Goal: Task Accomplishment & Management: Manage account settings

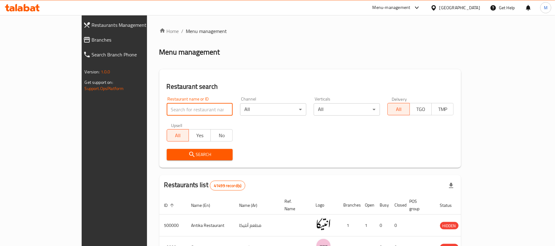
click at [170, 112] on input "search" at bounding box center [200, 109] width 66 height 12
type input "breakfast to breakfast"
click button "Search" at bounding box center [200, 154] width 66 height 11
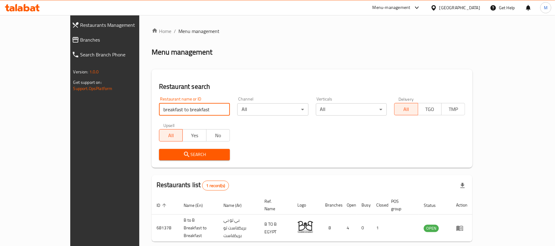
scroll to position [17, 0]
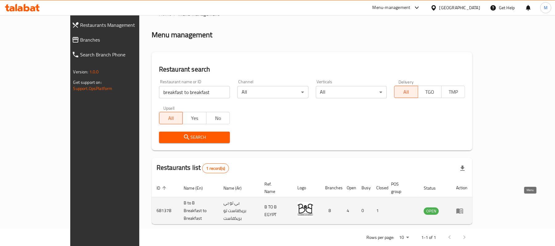
click at [464, 207] on icon "enhanced table" at bounding box center [459, 210] width 7 height 7
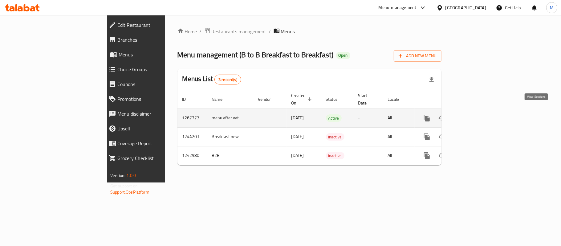
click at [475, 114] on icon "enhanced table" at bounding box center [471, 117] width 7 height 7
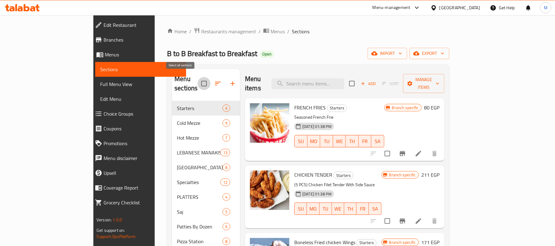
click at [198, 77] on input "checkbox" at bounding box center [204, 83] width 13 height 13
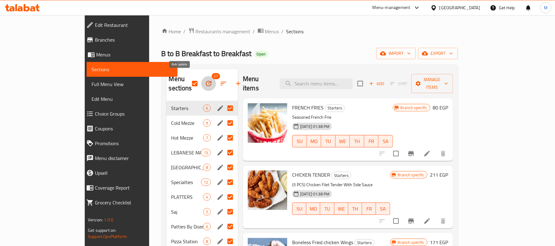
click at [201, 80] on button "button" at bounding box center [208, 83] width 15 height 15
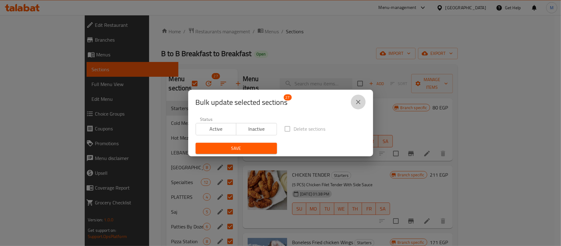
click at [355, 102] on icon "close" at bounding box center [358, 101] width 7 height 7
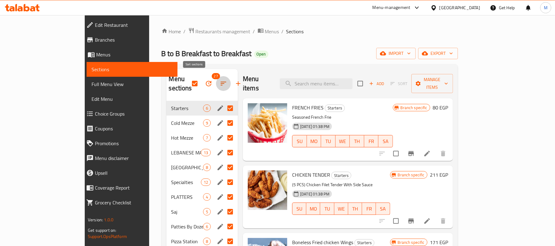
click at [216, 79] on button "button" at bounding box center [223, 83] width 15 height 15
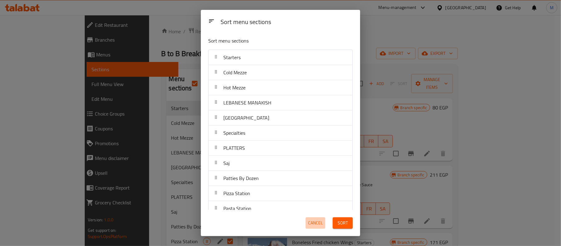
click at [314, 223] on span "Cancel" at bounding box center [315, 223] width 15 height 8
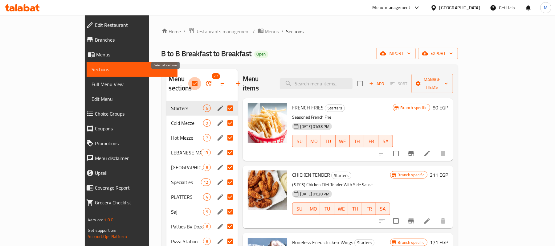
click at [188, 81] on input "checkbox" at bounding box center [194, 83] width 13 height 13
checkbox input "false"
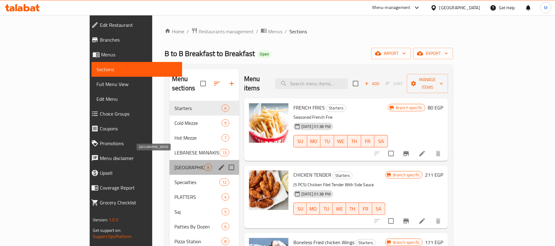
click at [174, 164] on span "[GEOGRAPHIC_DATA]" at bounding box center [189, 167] width 30 height 7
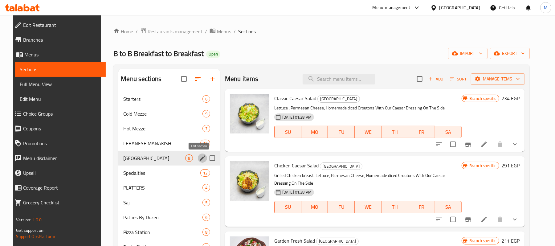
click at [199, 158] on icon "edit" at bounding box center [202, 157] width 7 height 7
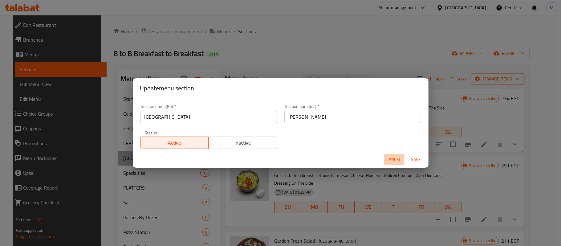
click at [387, 163] on span "Cancel" at bounding box center [394, 160] width 15 height 8
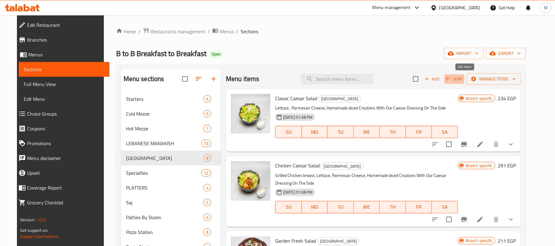
click at [462, 79] on span "Sort" at bounding box center [454, 79] width 17 height 7
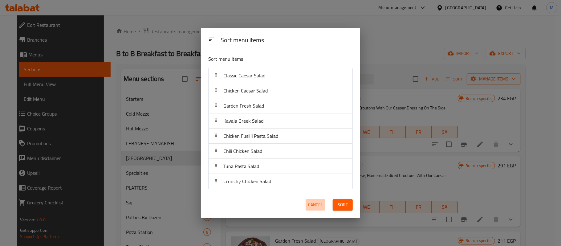
click at [320, 200] on button "Cancel" at bounding box center [316, 204] width 20 height 11
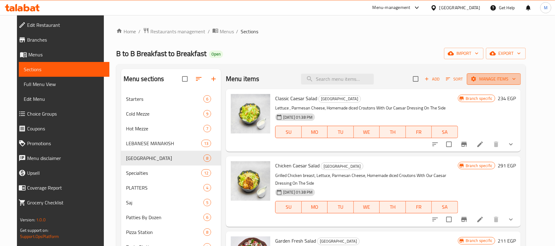
click at [516, 81] on span "Manage items" at bounding box center [494, 79] width 44 height 8
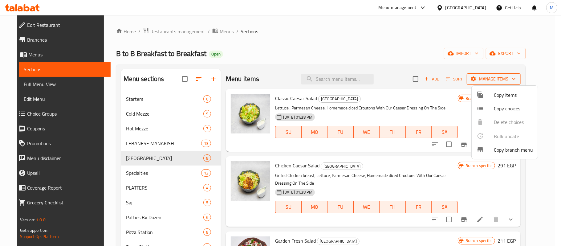
click at [516, 81] on div at bounding box center [280, 123] width 561 height 246
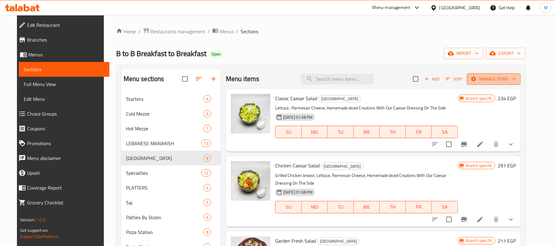
click at [516, 81] on span "Manage items" at bounding box center [494, 79] width 44 height 8
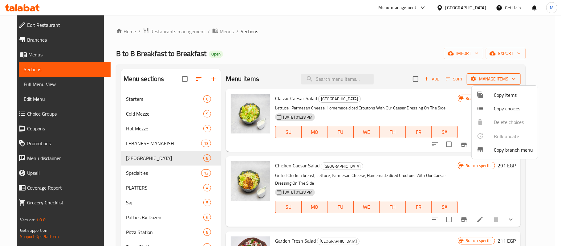
click at [516, 81] on div at bounding box center [280, 123] width 561 height 246
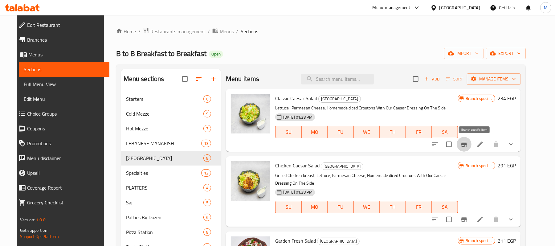
click at [467, 144] on icon "Branch-specific-item" at bounding box center [465, 144] width 6 height 5
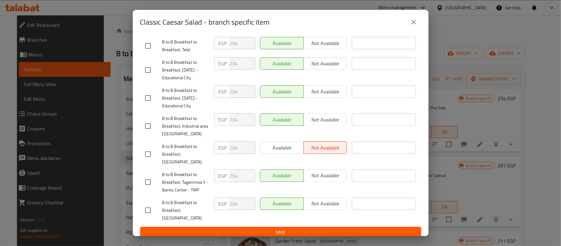
scroll to position [151, 0]
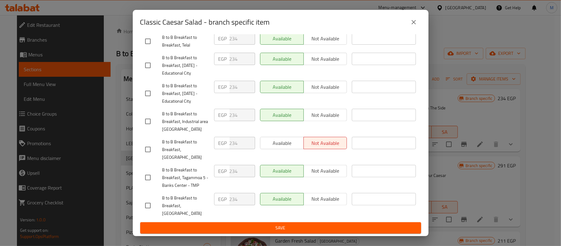
click at [321, 204] on div "Available Not available" at bounding box center [303, 199] width 87 height 12
click at [148, 211] on input "checkbox" at bounding box center [148, 205] width 13 height 13
checkbox input "true"
click at [317, 205] on button "Not available" at bounding box center [326, 199] width 44 height 12
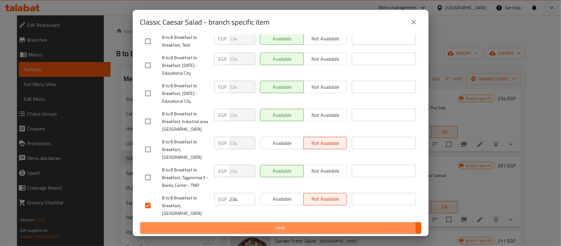
click at [277, 232] on button "Save" at bounding box center [280, 227] width 281 height 11
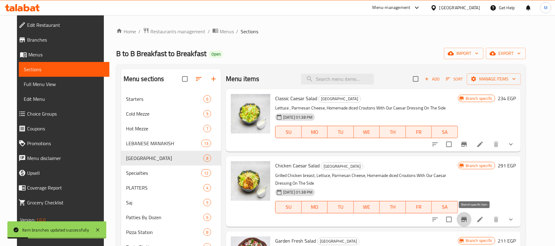
click at [468, 218] on icon "Branch-specific-item" at bounding box center [464, 219] width 7 height 7
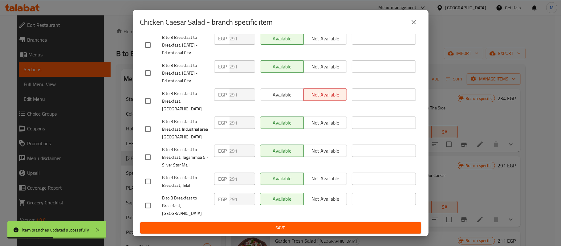
click at [147, 208] on input "checkbox" at bounding box center [148, 205] width 13 height 13
checkbox input "true"
click at [329, 203] on span "Not available" at bounding box center [325, 199] width 39 height 9
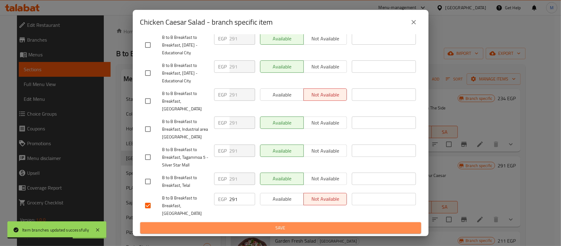
click at [318, 223] on button "Save" at bounding box center [280, 227] width 281 height 11
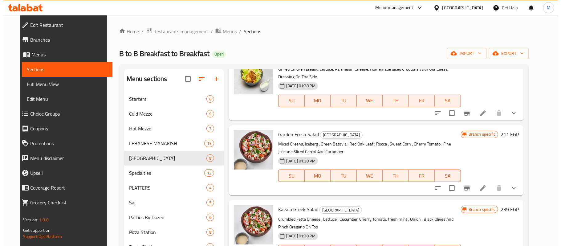
scroll to position [107, 0]
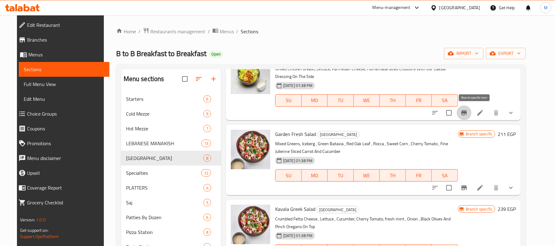
click at [472, 117] on button "Branch-specific-item" at bounding box center [464, 112] width 15 height 15
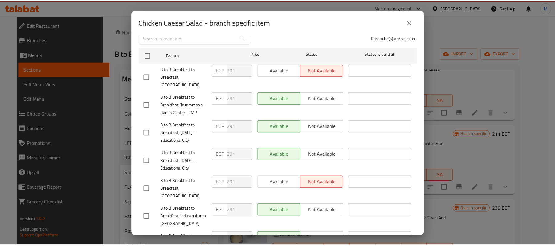
scroll to position [84, 0]
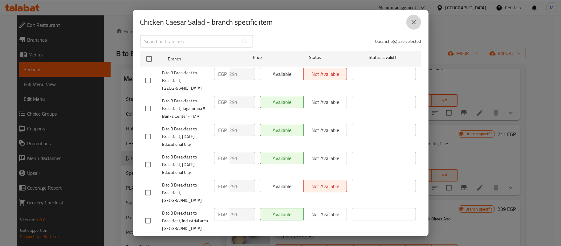
click at [409, 23] on button "close" at bounding box center [414, 22] width 15 height 15
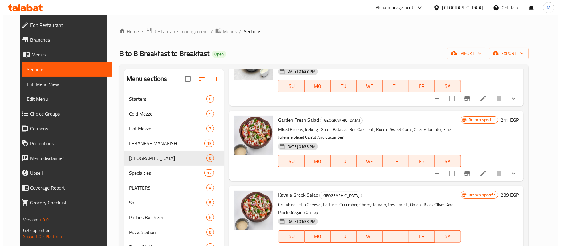
scroll to position [123, 0]
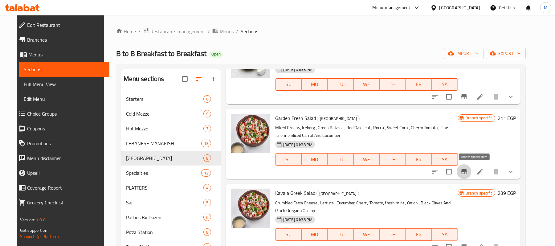
click at [472, 166] on button "Branch-specific-item" at bounding box center [464, 171] width 15 height 15
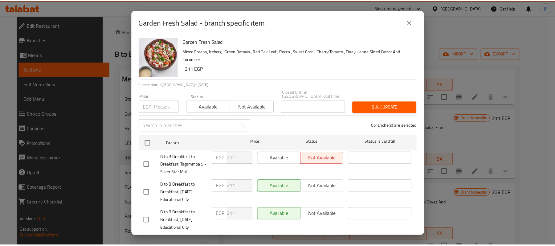
scroll to position [151, 0]
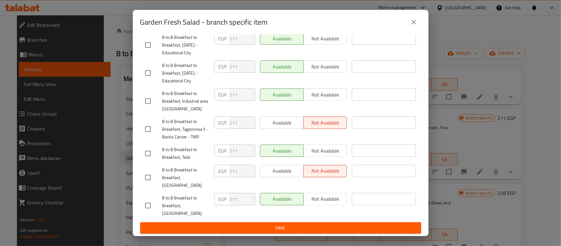
click at [146, 210] on input "checkbox" at bounding box center [148, 205] width 13 height 13
checkbox input "true"
click at [322, 203] on span "Not available" at bounding box center [325, 199] width 39 height 9
drag, startPoint x: 316, startPoint y: 236, endPoint x: 321, endPoint y: 231, distance: 6.3
click at [321, 231] on div "Garden Fresh Salad Mixed Greens, Iceberg , [GEOGRAPHIC_DATA] , Red Oak Leaf , R…" at bounding box center [281, 136] width 296 height 202
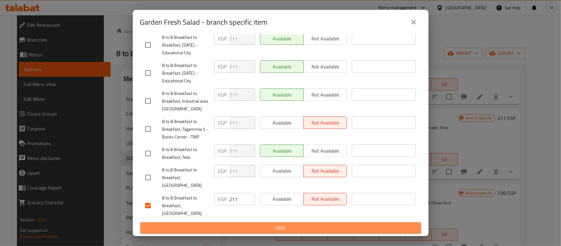
click at [321, 231] on span "Save" at bounding box center [280, 228] width 271 height 8
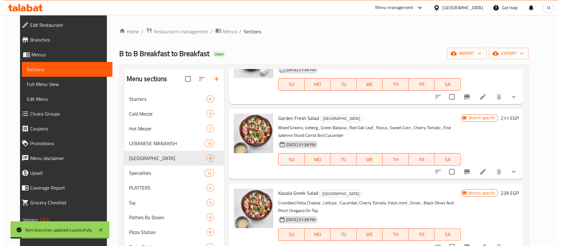
scroll to position [183, 0]
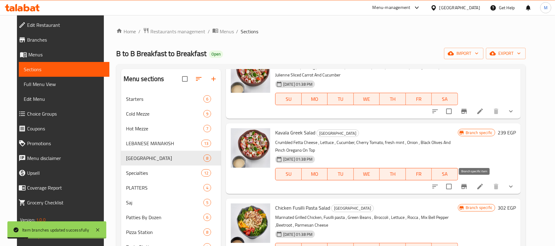
click at [468, 183] on icon "Branch-specific-item" at bounding box center [464, 186] width 7 height 7
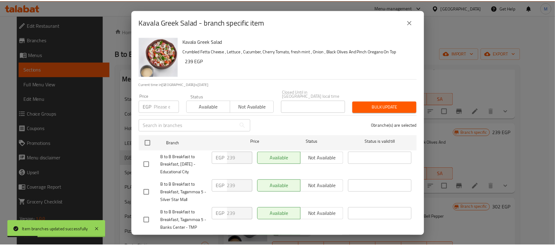
scroll to position [151, 0]
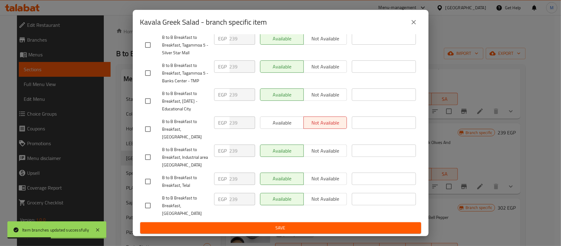
click at [152, 210] on input "checkbox" at bounding box center [148, 205] width 13 height 13
checkbox input "true"
click at [325, 203] on span "Not available" at bounding box center [325, 199] width 39 height 9
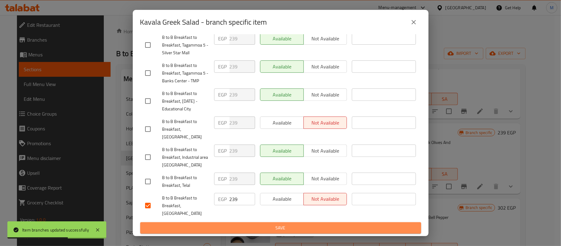
click at [329, 229] on span "Save" at bounding box center [280, 228] width 271 height 8
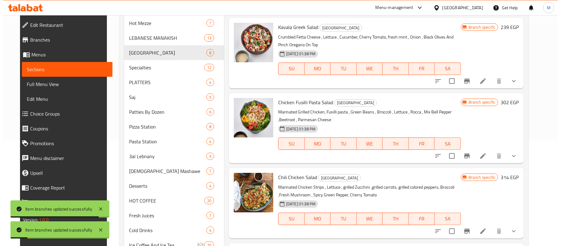
scroll to position [108, 0]
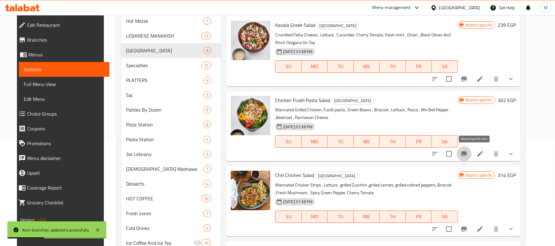
click at [468, 155] on icon "Branch-specific-item" at bounding box center [464, 153] width 7 height 7
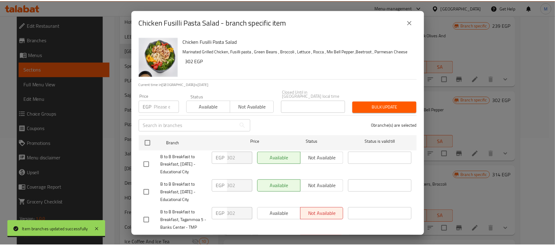
scroll to position [151, 0]
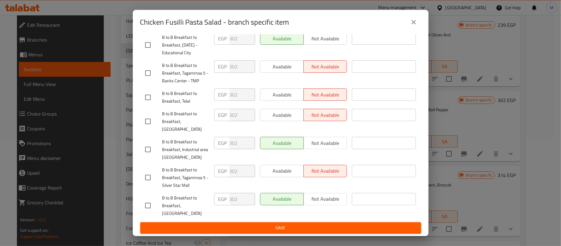
click at [149, 205] on input "checkbox" at bounding box center [148, 205] width 13 height 13
checkbox input "true"
click at [314, 203] on span "Not available" at bounding box center [325, 199] width 39 height 9
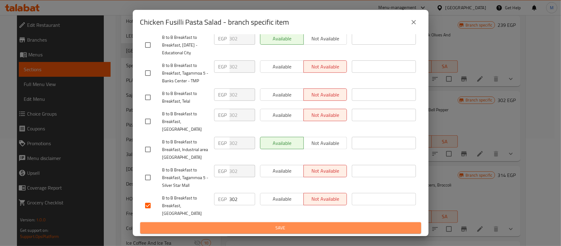
click at [313, 224] on span "Save" at bounding box center [280, 228] width 271 height 8
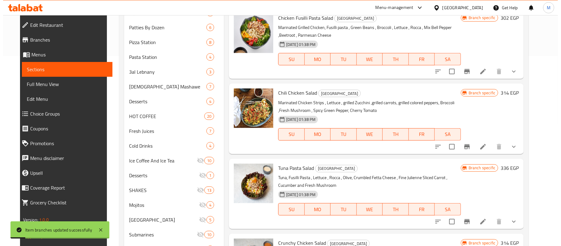
scroll to position [190, 0]
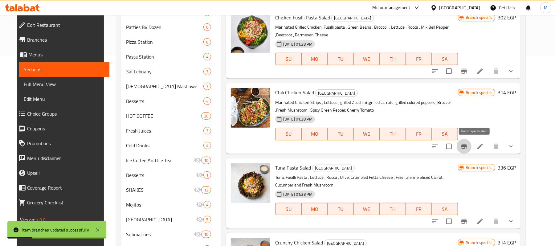
click at [468, 150] on icon "Branch-specific-item" at bounding box center [464, 146] width 7 height 7
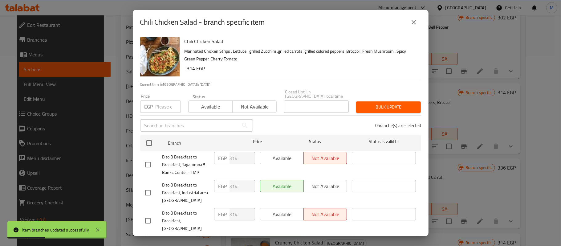
scroll to position [151, 0]
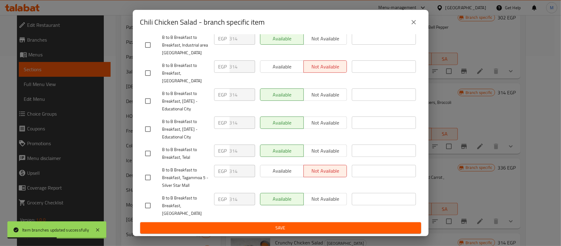
click at [148, 208] on input "checkbox" at bounding box center [148, 205] width 13 height 13
checkbox input "true"
click at [330, 203] on span "Not available" at bounding box center [325, 199] width 39 height 9
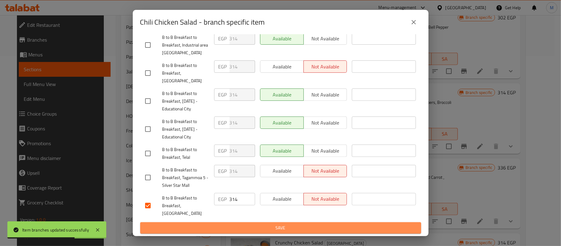
click at [312, 224] on span "Save" at bounding box center [280, 228] width 271 height 8
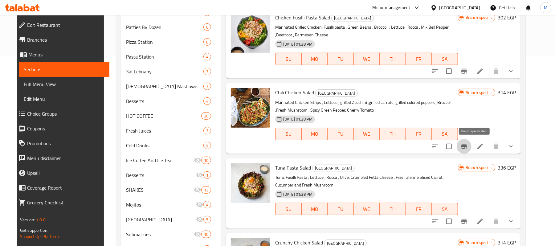
click at [468, 145] on icon "Branch-specific-item" at bounding box center [464, 146] width 7 height 7
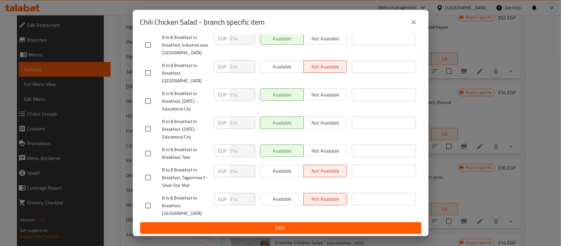
click at [467, 163] on div "Chili Chicken Salad - branch specific item Chili Chicken Salad Marinated Chicke…" at bounding box center [280, 123] width 561 height 246
click at [416, 18] on button "close" at bounding box center [414, 22] width 15 height 15
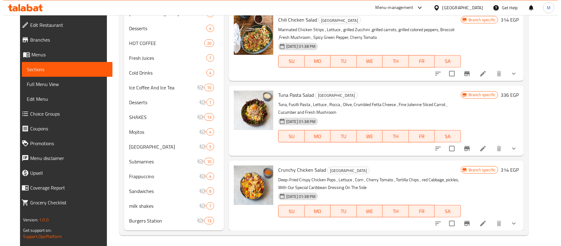
scroll to position [263, 0]
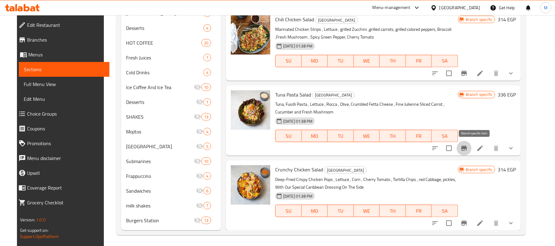
click at [472, 152] on button "Branch-specific-item" at bounding box center [464, 148] width 15 height 15
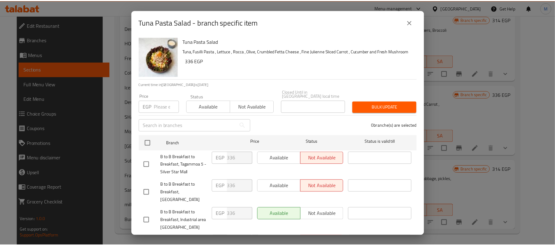
scroll to position [151, 0]
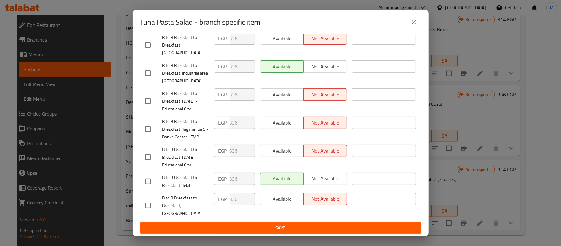
click at [439, 112] on div "Tuna Pasta Salad - branch specific item Tuna Pasta Salad Tuna, Fusilli Pasta , …" at bounding box center [280, 123] width 561 height 246
click at [412, 22] on icon "close" at bounding box center [413, 21] width 7 height 7
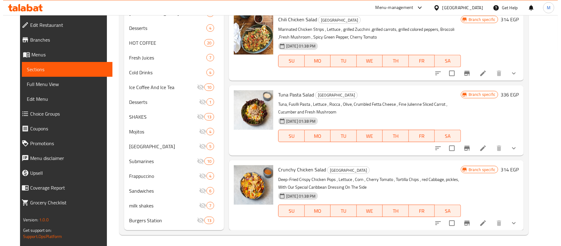
scroll to position [265, 0]
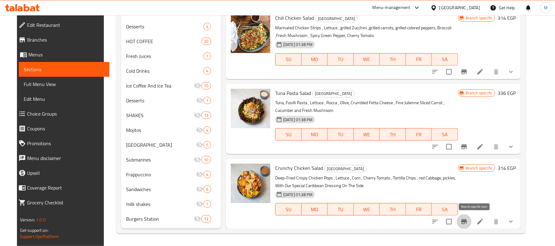
click at [468, 220] on icon "Branch-specific-item" at bounding box center [464, 221] width 7 height 7
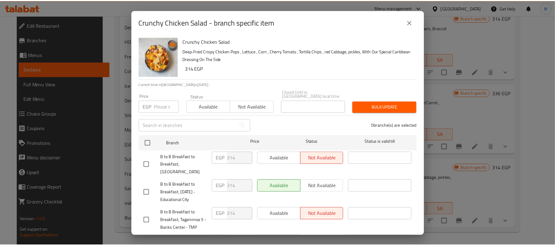
scroll to position [151, 0]
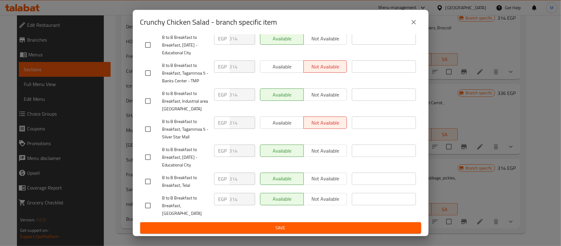
click at [147, 205] on input "checkbox" at bounding box center [148, 205] width 13 height 13
checkbox input "true"
click at [318, 203] on span "Not available" at bounding box center [325, 199] width 39 height 9
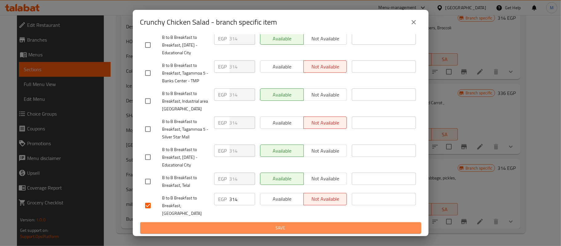
click at [308, 223] on button "Save" at bounding box center [280, 227] width 281 height 11
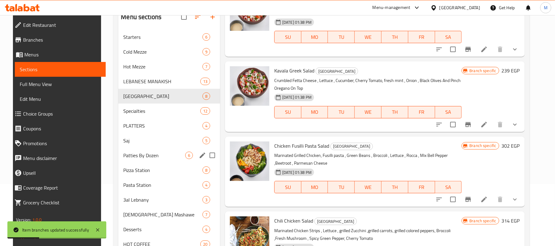
scroll to position [62, 0]
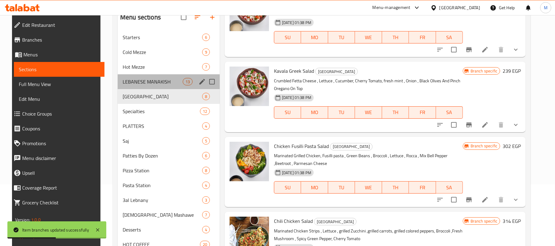
click at [143, 88] on div "LEBANESE MANAKISH 13" at bounding box center [169, 81] width 102 height 15
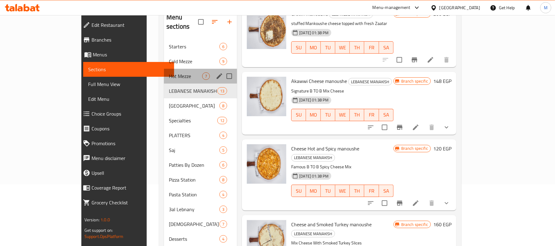
click at [164, 73] on div "Hot Mezze 7" at bounding box center [200, 76] width 73 height 15
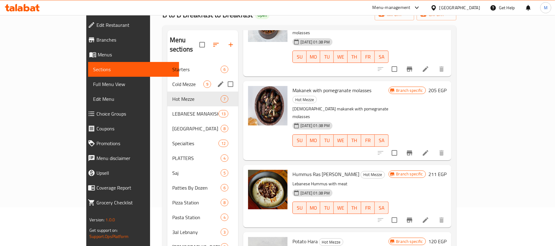
scroll to position [37, 0]
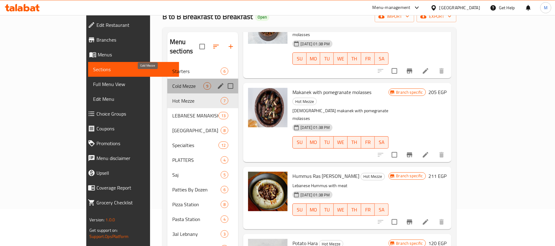
click at [172, 82] on span "Cold Mezze" at bounding box center [187, 85] width 31 height 7
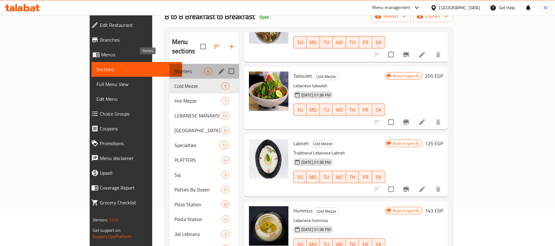
click at [174, 68] on span "Starters" at bounding box center [189, 71] width 30 height 7
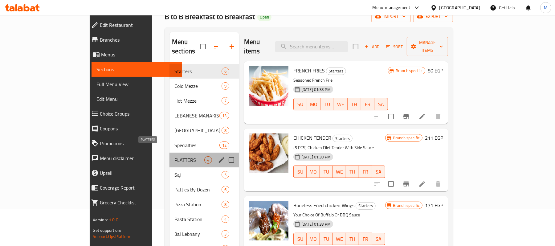
click at [174, 156] on span "PLATTERS" at bounding box center [189, 159] width 30 height 7
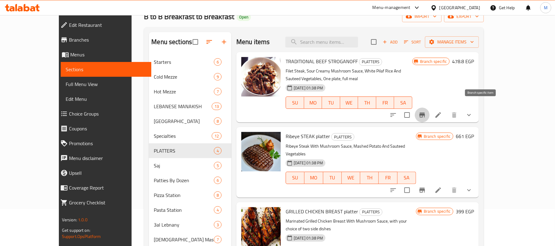
click at [430, 110] on button "Branch-specific-item" at bounding box center [422, 115] width 15 height 15
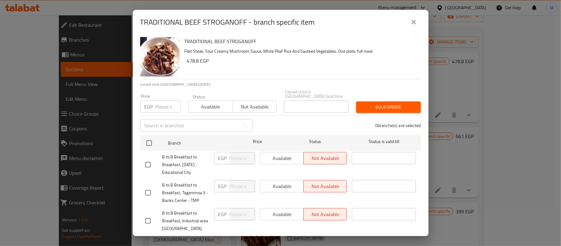
scroll to position [151, 0]
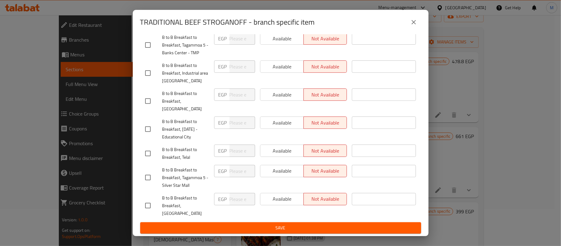
click at [440, 136] on div "TRADITIONAL BEEF STROGANOFF - branch specific item TRADITIONAL BEEF STROGANOFF …" at bounding box center [280, 123] width 561 height 246
click at [417, 20] on button "close" at bounding box center [414, 22] width 15 height 15
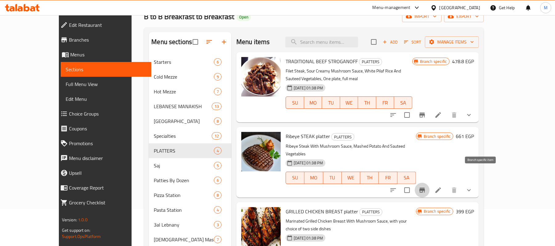
click at [426, 187] on icon "Branch-specific-item" at bounding box center [422, 190] width 7 height 7
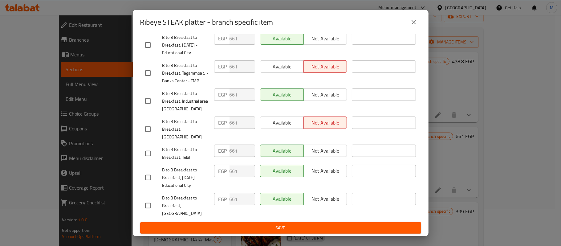
click at [149, 210] on input "checkbox" at bounding box center [148, 205] width 13 height 13
checkbox input "true"
click at [330, 203] on span "Not available" at bounding box center [325, 199] width 39 height 9
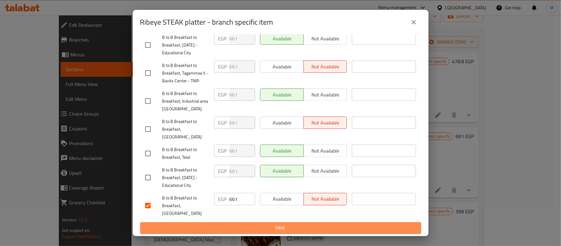
click at [329, 226] on span "Save" at bounding box center [280, 228] width 271 height 8
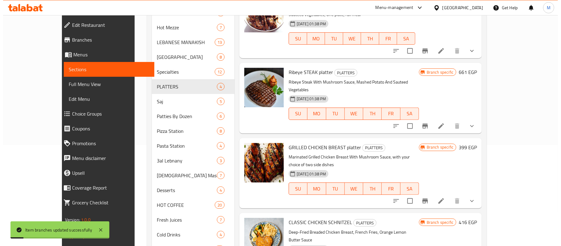
scroll to position [111, 0]
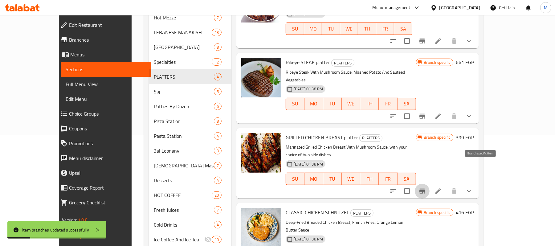
click at [426, 187] on icon "Branch-specific-item" at bounding box center [422, 190] width 7 height 7
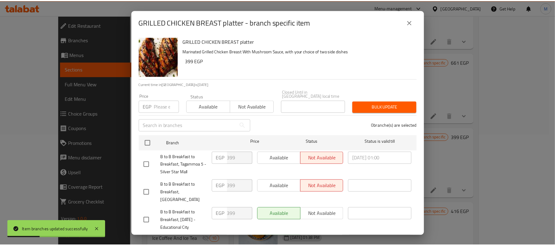
scroll to position [151, 0]
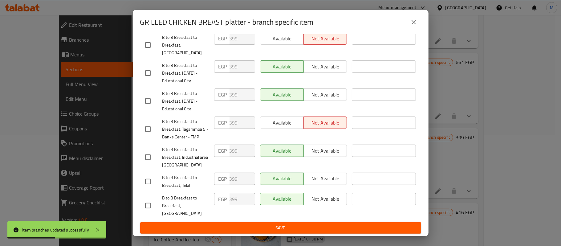
click at [151, 210] on input "checkbox" at bounding box center [148, 205] width 13 height 13
checkbox input "true"
click at [317, 203] on span "Not available" at bounding box center [325, 199] width 39 height 9
click at [312, 228] on span "Save" at bounding box center [280, 228] width 271 height 8
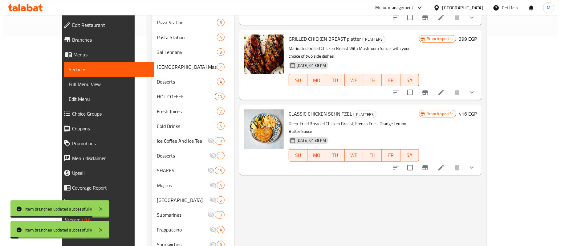
scroll to position [221, 0]
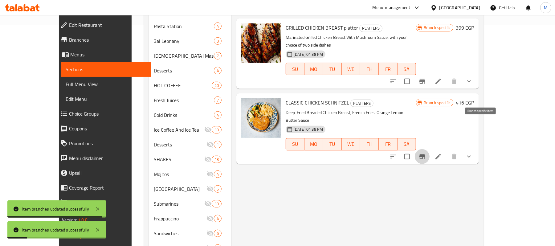
click at [426, 153] on icon "Branch-specific-item" at bounding box center [422, 156] width 7 height 7
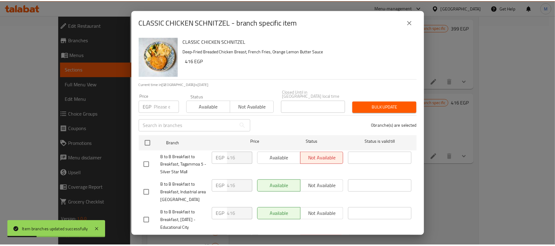
scroll to position [151, 0]
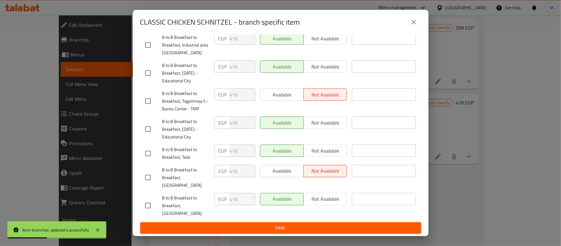
drag, startPoint x: 157, startPoint y: 211, endPoint x: 150, endPoint y: 211, distance: 6.5
click at [150, 211] on div at bounding box center [153, 205] width 17 height 13
click at [150, 211] on input "checkbox" at bounding box center [148, 205] width 13 height 13
checkbox input "true"
click at [332, 203] on span "Not available" at bounding box center [325, 199] width 39 height 9
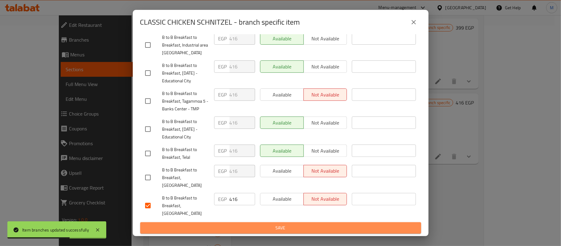
click at [310, 226] on span "Save" at bounding box center [280, 228] width 271 height 8
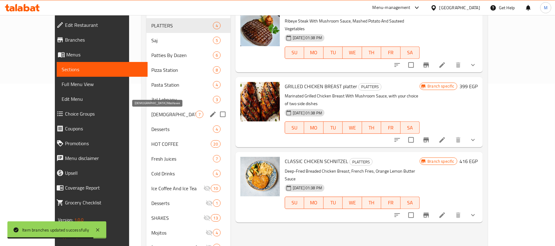
scroll to position [162, 0]
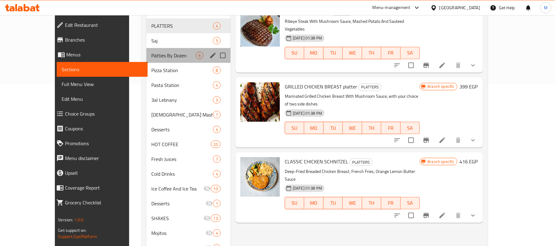
click at [155, 49] on div "Patties By Dozen 6" at bounding box center [188, 55] width 84 height 15
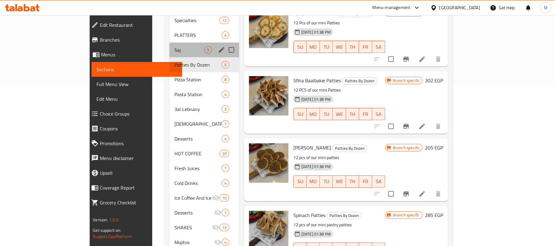
click at [170, 45] on div "Saj 5" at bounding box center [205, 50] width 70 height 15
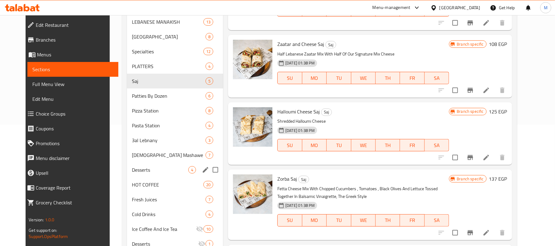
scroll to position [121, 0]
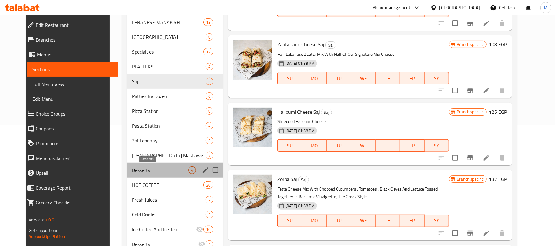
click at [150, 171] on span "Desserts" at bounding box center [160, 169] width 56 height 7
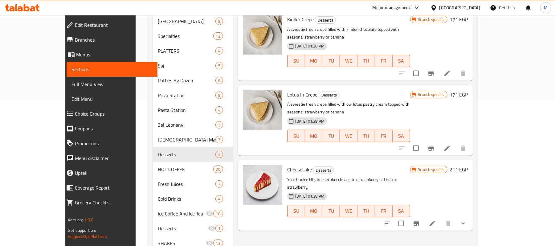
scroll to position [147, 0]
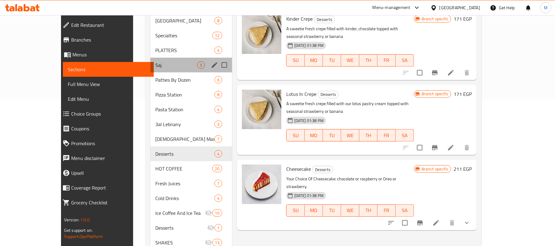
click at [150, 60] on div "Saj 5" at bounding box center [191, 65] width 82 height 15
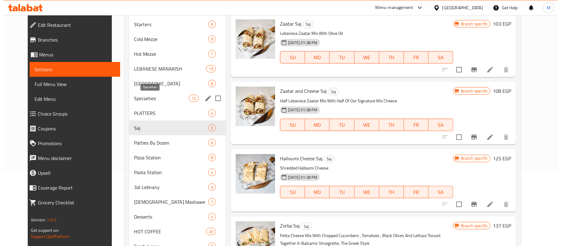
scroll to position [51, 0]
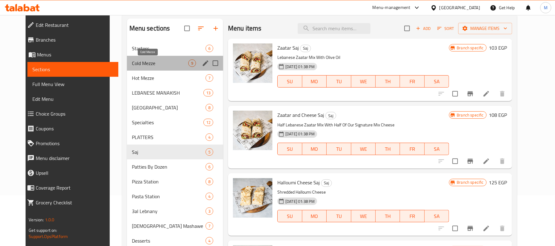
click at [153, 63] on span "Cold Mezze" at bounding box center [160, 63] width 56 height 7
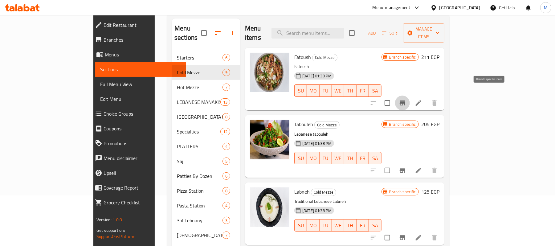
click at [410, 96] on button "Branch-specific-item" at bounding box center [402, 103] width 15 height 15
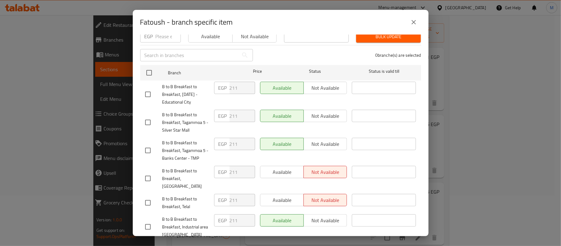
scroll to position [151, 0]
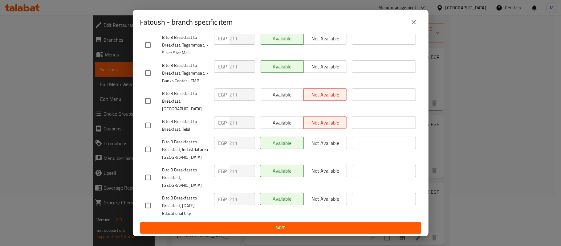
click at [151, 171] on input "checkbox" at bounding box center [148, 177] width 13 height 13
checkbox input "true"
click at [327, 163] on div "Available Not available" at bounding box center [304, 177] width 92 height 31
click at [327, 167] on span "Not available" at bounding box center [325, 170] width 39 height 9
click at [190, 178] on span "B to B Breakfast to Breakfast, [GEOGRAPHIC_DATA]" at bounding box center [185, 177] width 47 height 23
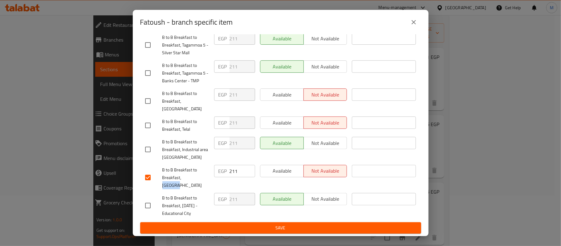
click at [190, 178] on span "B to B Breakfast to Breakfast, [GEOGRAPHIC_DATA]" at bounding box center [185, 177] width 47 height 23
copy span "Elrodah"
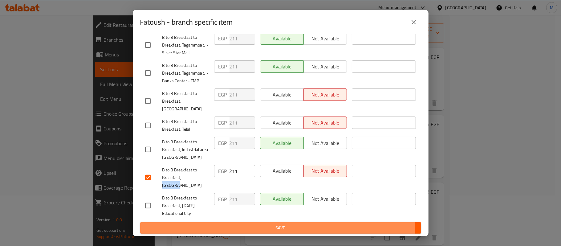
click at [261, 229] on span "Save" at bounding box center [280, 228] width 271 height 8
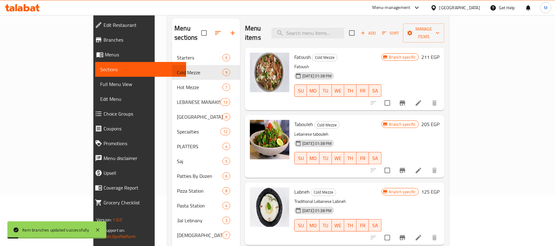
click at [405, 168] on icon "Branch-specific-item" at bounding box center [403, 170] width 6 height 5
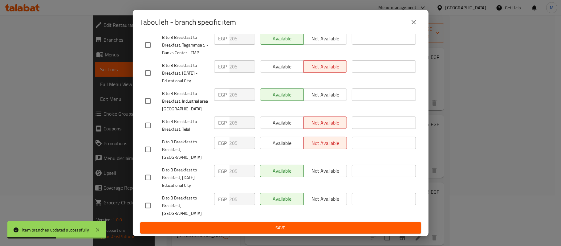
click at [150, 209] on input "checkbox" at bounding box center [148, 205] width 13 height 13
checkbox input "true"
click at [335, 200] on div "Available Not available" at bounding box center [304, 206] width 92 height 31
click at [334, 203] on span "Not available" at bounding box center [325, 199] width 39 height 9
click at [327, 226] on span "Save" at bounding box center [280, 228] width 271 height 8
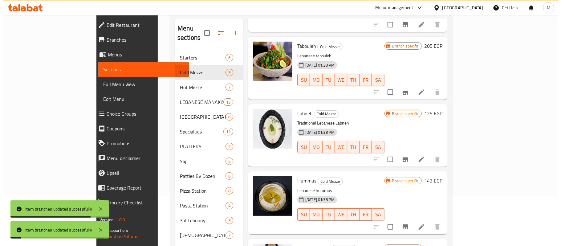
scroll to position [82, 0]
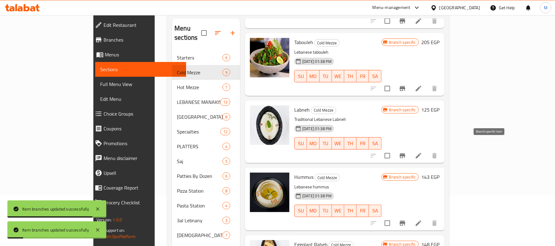
click at [406, 152] on icon "Branch-specific-item" at bounding box center [402, 155] width 7 height 7
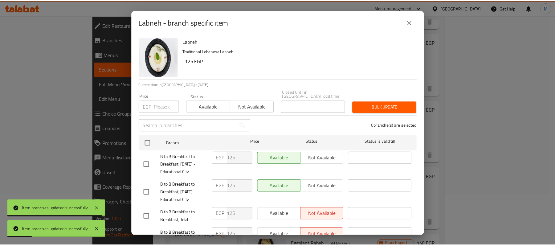
scroll to position [151, 0]
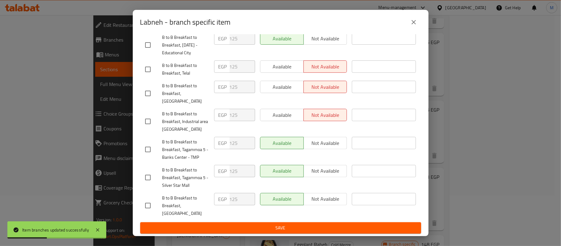
click at [145, 211] on input "checkbox" at bounding box center [148, 205] width 13 height 13
checkbox input "true"
click at [319, 203] on span "Not available" at bounding box center [325, 199] width 39 height 9
click at [315, 226] on span "Save" at bounding box center [280, 228] width 271 height 8
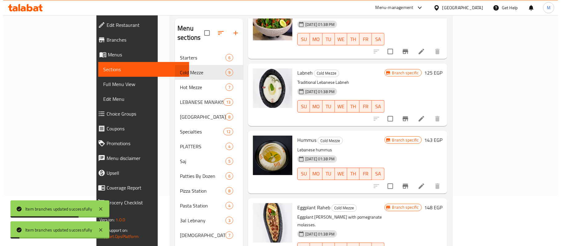
scroll to position [123, 0]
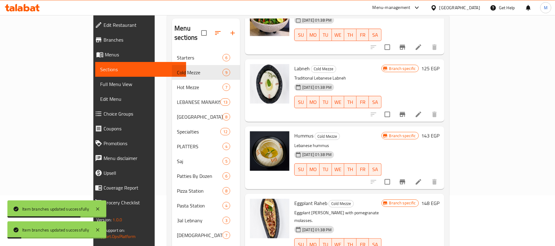
click at [406, 178] on icon "Branch-specific-item" at bounding box center [402, 181] width 7 height 7
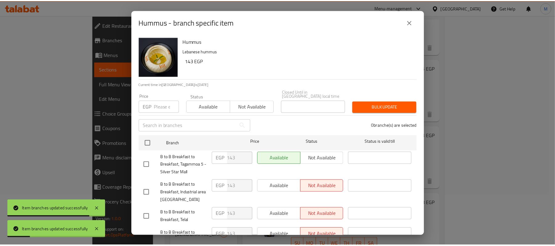
scroll to position [151, 0]
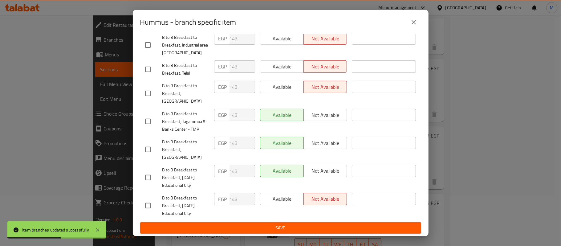
click at [143, 143] on input "checkbox" at bounding box center [148, 149] width 13 height 13
checkbox input "true"
click at [320, 139] on span "Not available" at bounding box center [325, 143] width 39 height 9
click at [322, 228] on span "Save" at bounding box center [280, 228] width 271 height 8
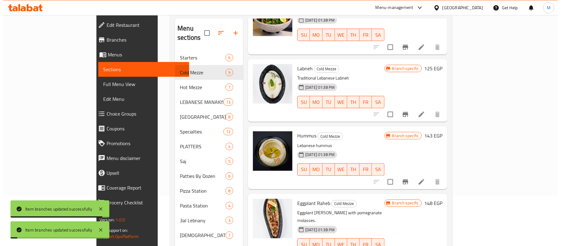
scroll to position [197, 0]
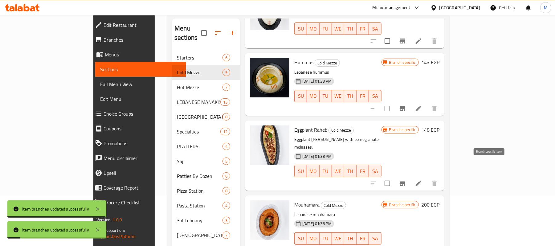
click at [406, 180] on icon "Branch-specific-item" at bounding box center [402, 183] width 7 height 7
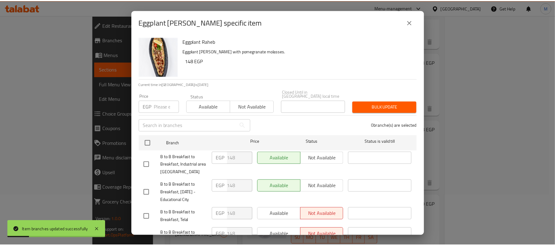
scroll to position [151, 0]
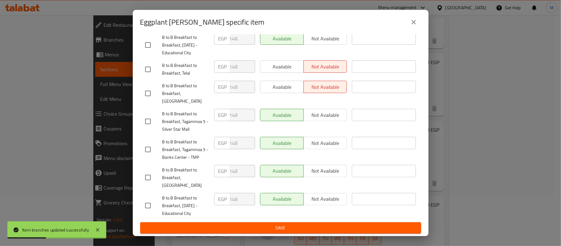
click at [145, 174] on input "checkbox" at bounding box center [148, 177] width 13 height 13
checkbox input "true"
click at [330, 170] on span "Not available" at bounding box center [325, 170] width 39 height 9
click at [313, 228] on span "Save" at bounding box center [280, 228] width 271 height 8
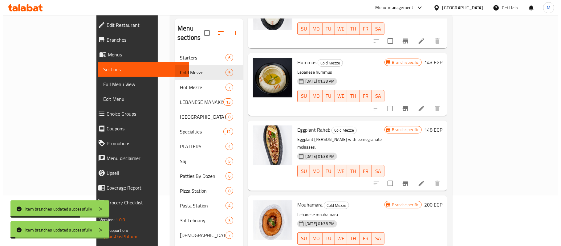
scroll to position [174, 0]
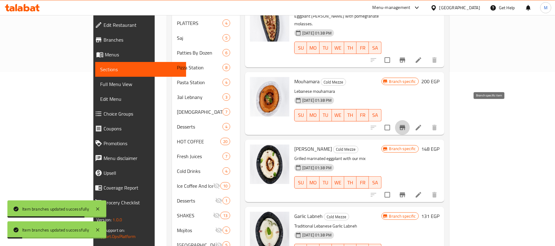
click at [410, 120] on button "Branch-specific-item" at bounding box center [402, 127] width 15 height 15
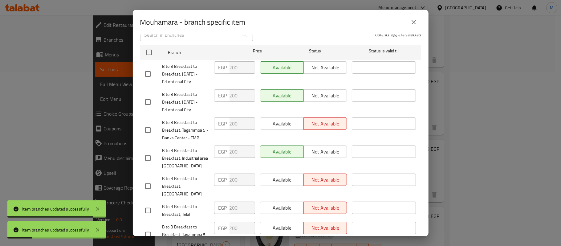
scroll to position [151, 0]
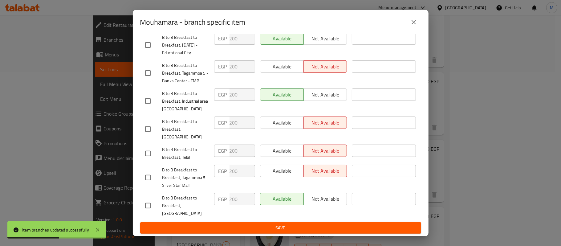
click at [142, 211] on input "checkbox" at bounding box center [148, 205] width 13 height 13
click at [146, 211] on input "checkbox" at bounding box center [148, 205] width 13 height 13
click at [149, 209] on input "checkbox" at bounding box center [148, 205] width 13 height 13
checkbox input "true"
click at [335, 203] on span "Not available" at bounding box center [325, 199] width 39 height 9
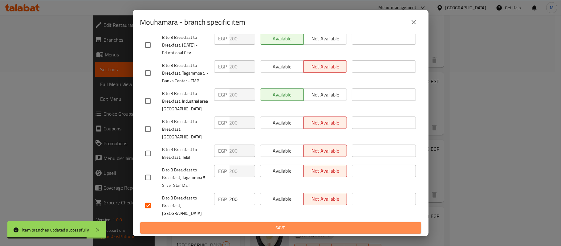
click at [324, 228] on span "Save" at bounding box center [280, 228] width 271 height 8
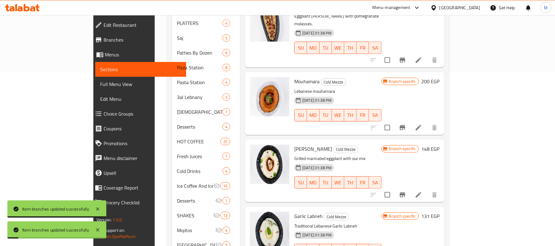
click at [406, 191] on icon "Branch-specific-item" at bounding box center [402, 194] width 7 height 7
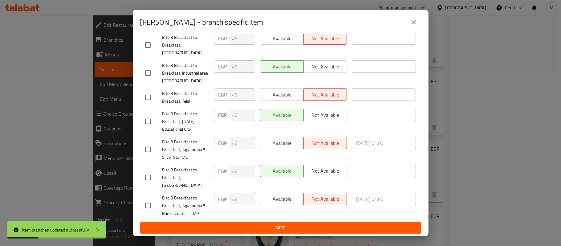
click at [149, 181] on input "checkbox" at bounding box center [148, 177] width 13 height 13
checkbox input "true"
click at [330, 175] on span "Not available" at bounding box center [325, 170] width 39 height 9
click at [309, 221] on ul "Branch Price Status Status is valid till B to B Breakfast to Breakfast, [DATE] …" at bounding box center [280, 103] width 281 height 237
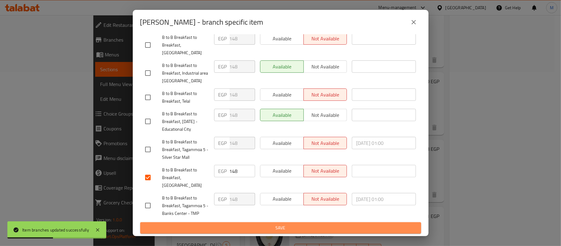
click at [306, 226] on span "Save" at bounding box center [280, 228] width 271 height 8
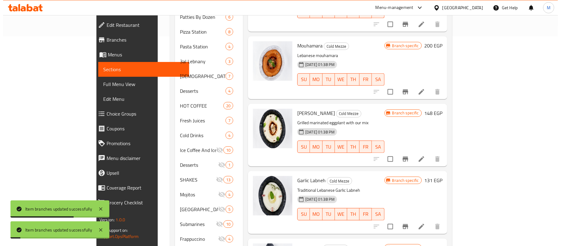
scroll to position [256, 0]
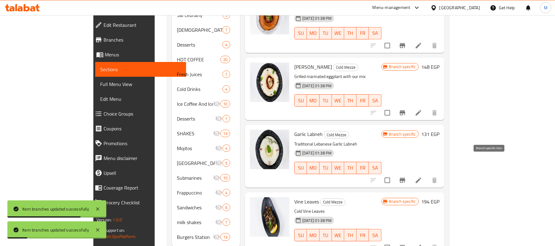
click at [406, 177] on icon "Branch-specific-item" at bounding box center [402, 180] width 7 height 7
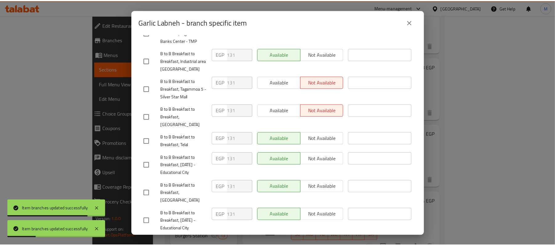
scroll to position [151, 0]
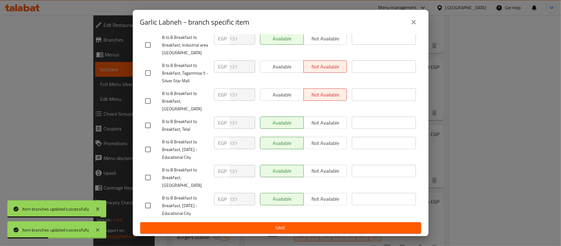
click at [146, 172] on input "checkbox" at bounding box center [148, 177] width 13 height 13
checkbox input "true"
click at [330, 173] on span "Not available" at bounding box center [325, 170] width 39 height 9
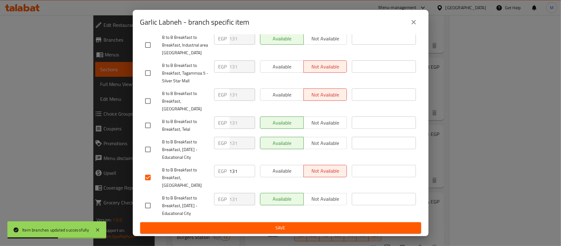
click at [310, 221] on ul "Branch Price Status Status is valid till B to B Breakfast to Breakfast, Tagammo…" at bounding box center [280, 103] width 281 height 237
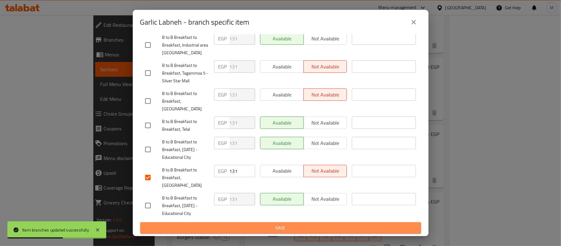
click at [306, 225] on span "Save" at bounding box center [280, 228] width 271 height 8
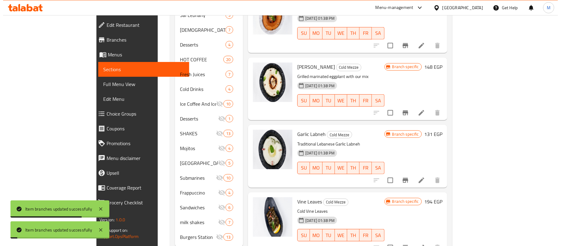
scroll to position [265, 0]
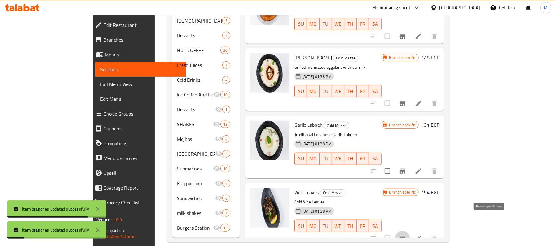
click at [405, 236] on icon "Branch-specific-item" at bounding box center [403, 238] width 6 height 5
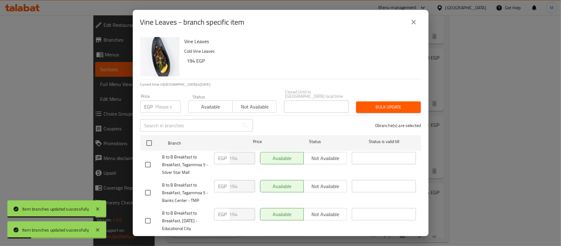
scroll to position [151, 0]
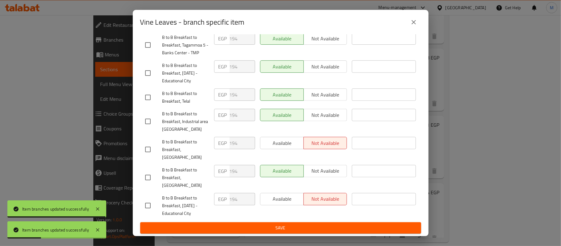
click at [149, 173] on input "checkbox" at bounding box center [148, 177] width 13 height 13
checkbox input "true"
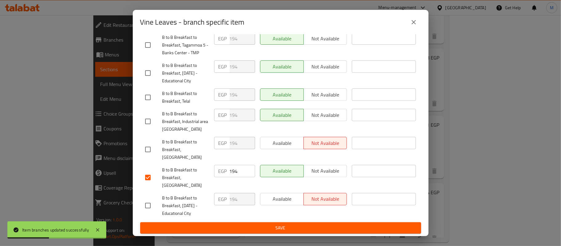
click at [328, 172] on span "Not available" at bounding box center [325, 170] width 39 height 9
click at [318, 221] on div "Available Not available" at bounding box center [304, 206] width 92 height 31
click at [314, 222] on button "Save" at bounding box center [280, 227] width 281 height 11
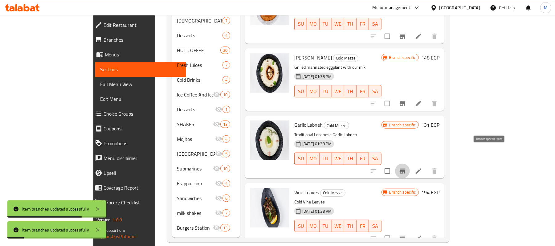
click at [406, 167] on icon "Branch-specific-item" at bounding box center [402, 170] width 7 height 7
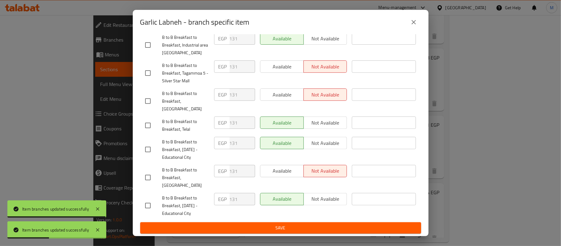
click at [413, 21] on icon "close" at bounding box center [413, 21] width 7 height 7
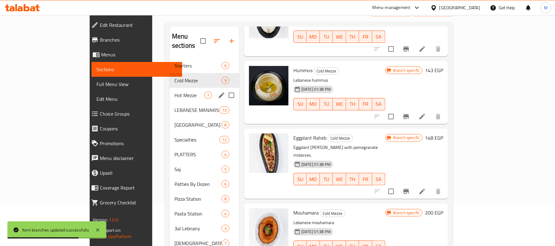
scroll to position [0, 0]
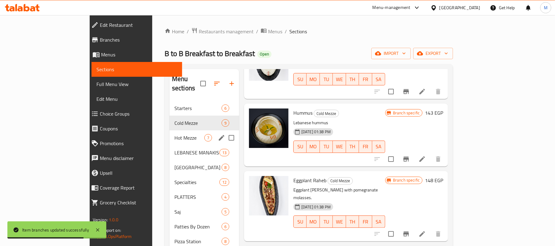
click at [174, 134] on span "Hot Mezze" at bounding box center [189, 137] width 30 height 7
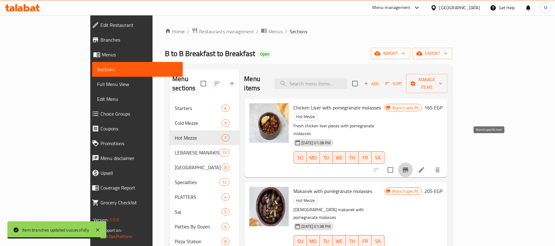
click at [409, 166] on icon "Branch-specific-item" at bounding box center [405, 169] width 7 height 7
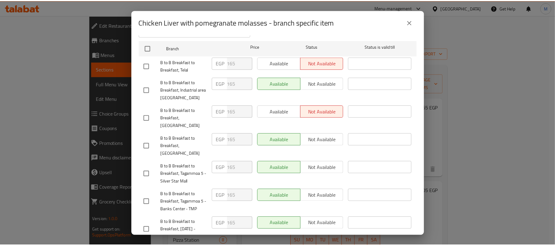
scroll to position [151, 0]
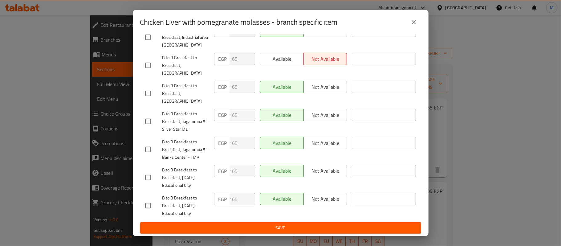
click at [150, 87] on input "checkbox" at bounding box center [148, 93] width 13 height 13
checkbox input "true"
click at [323, 83] on span "Not available" at bounding box center [325, 87] width 39 height 9
drag, startPoint x: 307, startPoint y: 218, endPoint x: 306, endPoint y: 223, distance: 4.4
click at [306, 223] on form "Branch Price Status Status is valid till B to B Breakfast to Breakfast, Telal E…" at bounding box center [280, 109] width 281 height 248
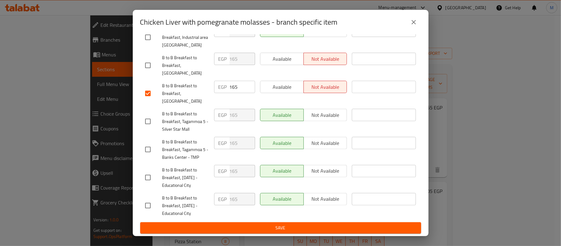
click at [306, 224] on button "Save" at bounding box center [280, 227] width 281 height 11
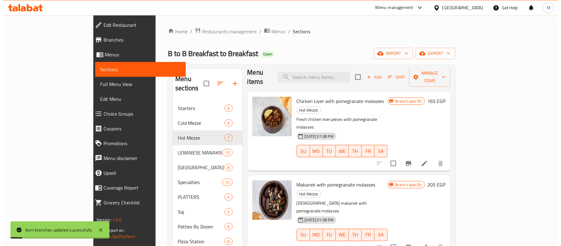
scroll to position [0, 0]
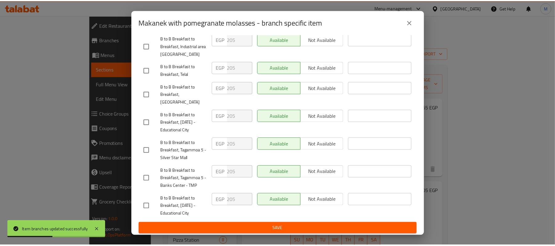
scroll to position [151, 0]
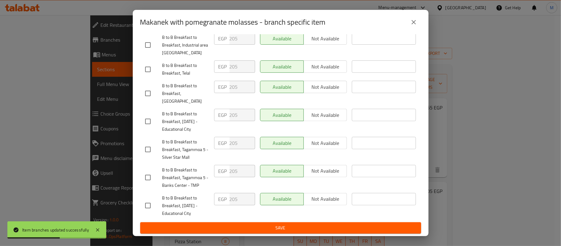
click at [150, 87] on input "checkbox" at bounding box center [148, 93] width 13 height 13
checkbox input "true"
click at [313, 83] on span "Not available" at bounding box center [325, 87] width 39 height 9
click at [348, 228] on span "Save" at bounding box center [280, 228] width 271 height 8
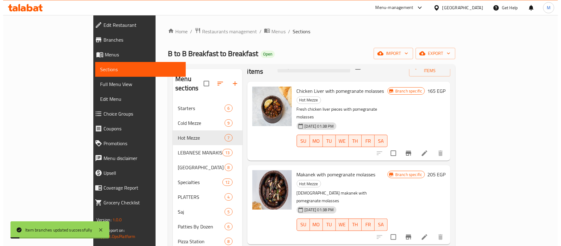
scroll to position [62, 0]
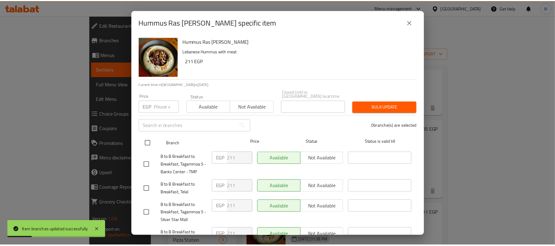
scroll to position [151, 0]
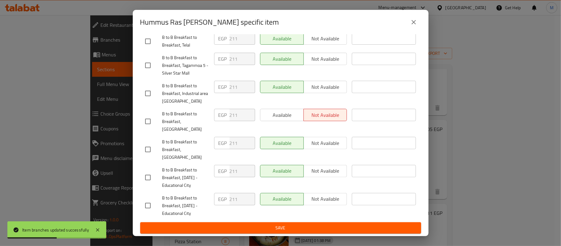
click at [147, 143] on input "checkbox" at bounding box center [148, 149] width 13 height 13
checkbox input "true"
click at [313, 140] on button "Not available" at bounding box center [326, 143] width 44 height 12
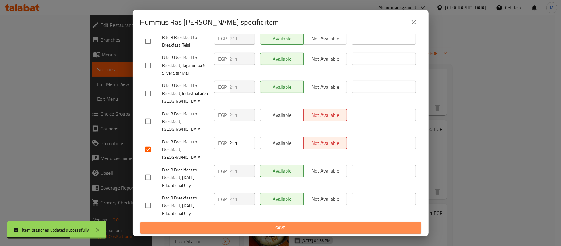
click at [299, 224] on span "Save" at bounding box center [280, 228] width 271 height 8
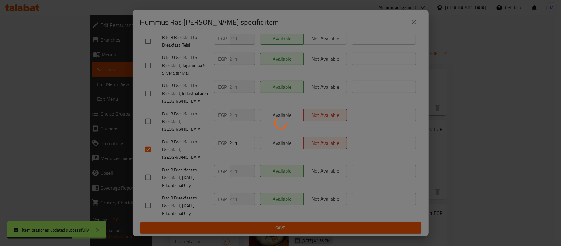
click at [296, 228] on div at bounding box center [280, 123] width 561 height 246
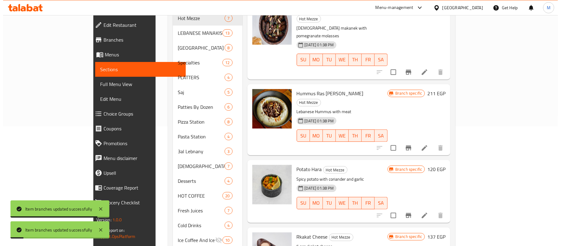
scroll to position [123, 0]
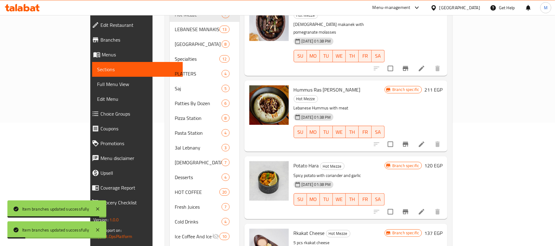
click at [413, 137] on button "Branch-specific-item" at bounding box center [405, 144] width 15 height 15
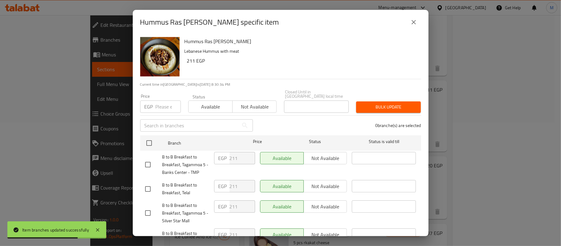
scroll to position [151, 0]
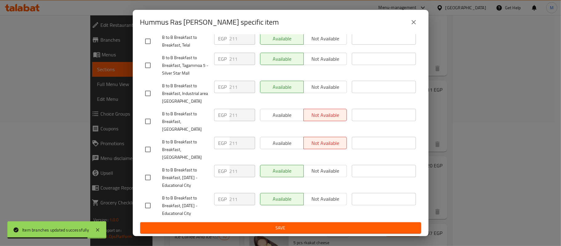
click at [140, 142] on li "B to B Breakfast to Breakfast, Elrodah EGP 211 ​ Available Not available ​" at bounding box center [280, 150] width 281 height 28
click at [143, 143] on input "checkbox" at bounding box center [148, 149] width 13 height 13
checkbox input "true"
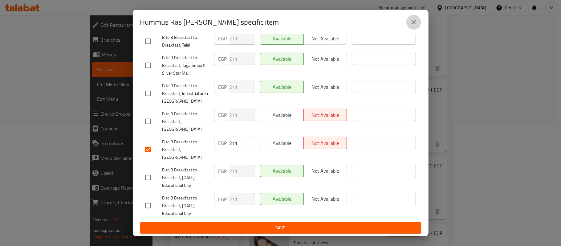
click at [416, 20] on icon "close" at bounding box center [414, 22] width 4 height 4
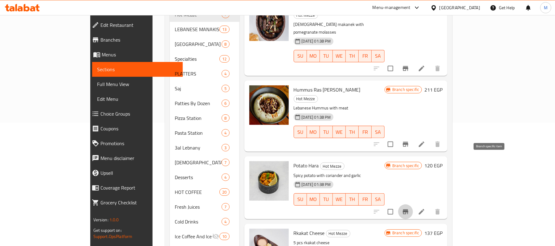
click at [408, 209] on icon "Branch-specific-item" at bounding box center [406, 211] width 6 height 5
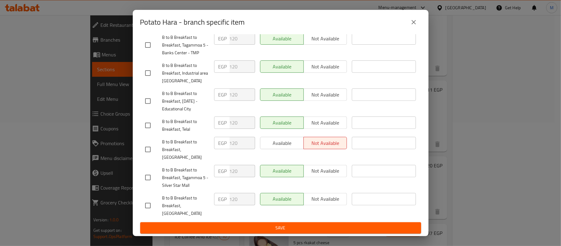
click at [144, 210] on input "checkbox" at bounding box center [148, 205] width 13 height 13
checkbox input "true"
click at [319, 203] on span "Not available" at bounding box center [325, 199] width 39 height 9
click at [295, 232] on button "Save" at bounding box center [280, 227] width 281 height 11
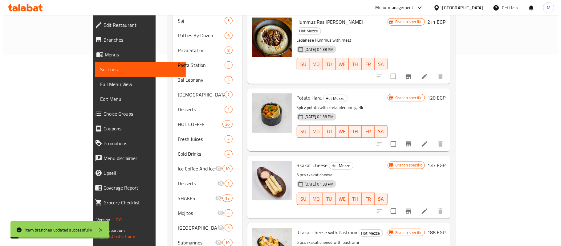
scroll to position [265, 0]
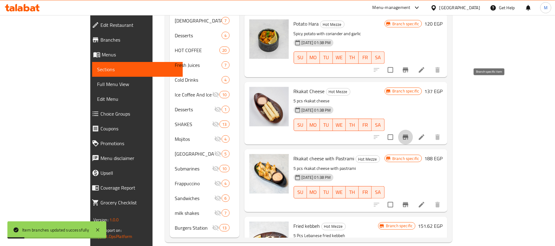
click at [408, 135] on icon "Branch-specific-item" at bounding box center [406, 137] width 6 height 5
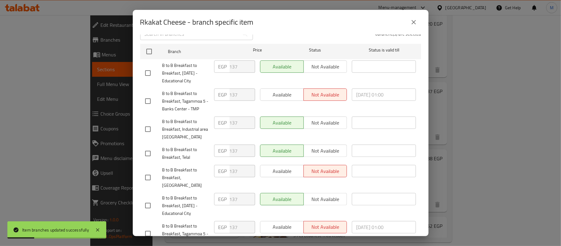
scroll to position [151, 0]
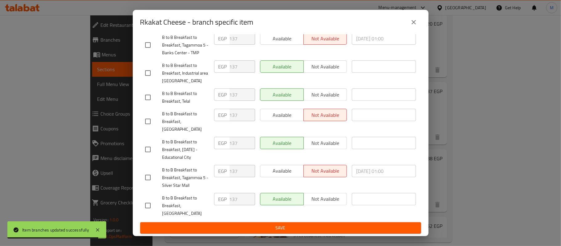
click at [142, 211] on input "checkbox" at bounding box center [148, 205] width 13 height 13
checkbox input "true"
click at [316, 203] on span "Not available" at bounding box center [325, 199] width 39 height 9
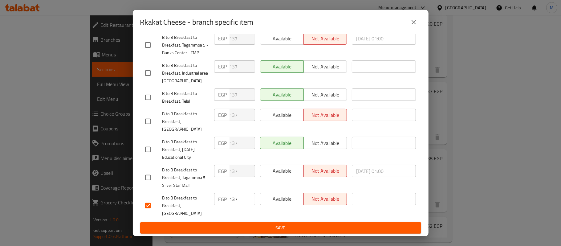
click at [304, 226] on span "Save" at bounding box center [280, 228] width 271 height 8
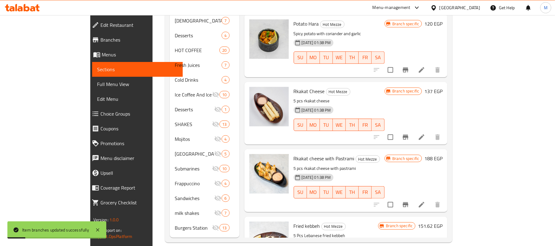
click at [408, 202] on icon "Branch-specific-item" at bounding box center [406, 204] width 6 height 5
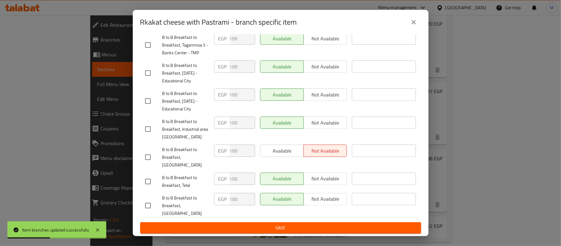
click at [152, 207] on input "checkbox" at bounding box center [148, 205] width 13 height 13
checkbox input "true"
click at [289, 203] on span "Available" at bounding box center [282, 199] width 39 height 9
click at [311, 203] on span "Not available" at bounding box center [325, 199] width 39 height 9
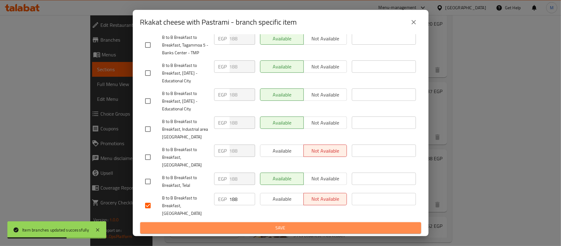
click at [288, 228] on span "Save" at bounding box center [280, 228] width 271 height 8
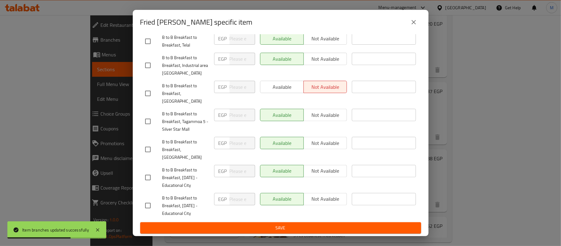
click at [149, 171] on input "checkbox" at bounding box center [148, 177] width 13 height 13
click at [331, 166] on span "Not available" at bounding box center [325, 170] width 39 height 9
click at [152, 171] on input "checkbox" at bounding box center [148, 177] width 13 height 13
checkbox input "false"
click at [147, 143] on input "checkbox" at bounding box center [148, 149] width 13 height 13
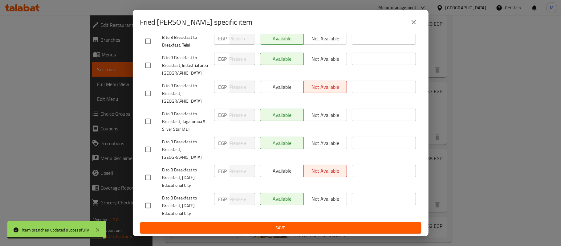
checkbox input "true"
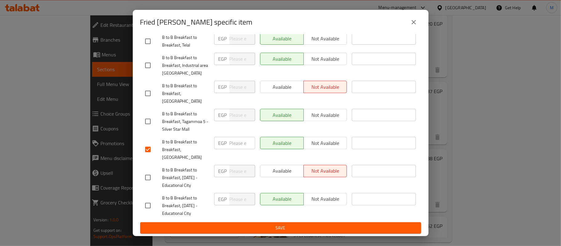
click at [416, 17] on button "close" at bounding box center [414, 22] width 15 height 15
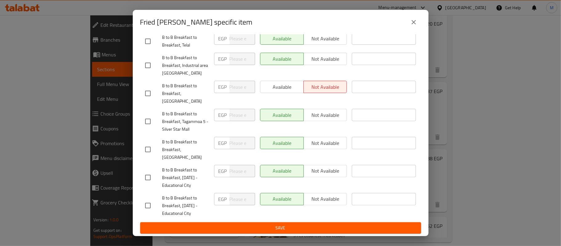
click at [146, 143] on input "checkbox" at bounding box center [148, 149] width 13 height 13
checkbox input "true"
click at [323, 139] on span "Not available" at bounding box center [325, 143] width 39 height 9
click at [290, 229] on span "Save" at bounding box center [280, 228] width 271 height 8
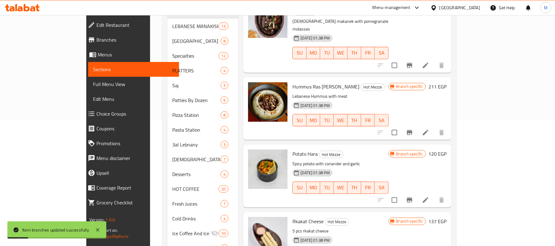
scroll to position [0, 0]
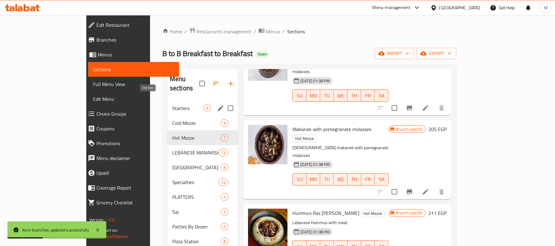
click at [172, 105] on span "Starters" at bounding box center [187, 108] width 31 height 7
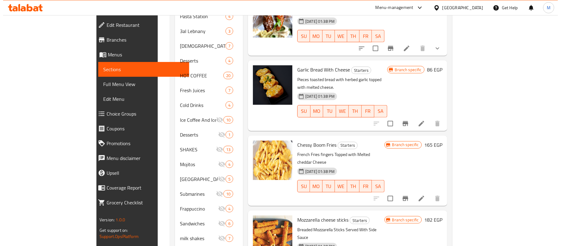
scroll to position [265, 0]
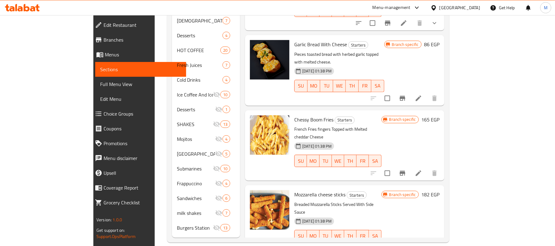
click at [442, 241] on div at bounding box center [396, 248] width 91 height 15
click at [392, 245] on icon "Branch-specific-item" at bounding box center [387, 248] width 7 height 7
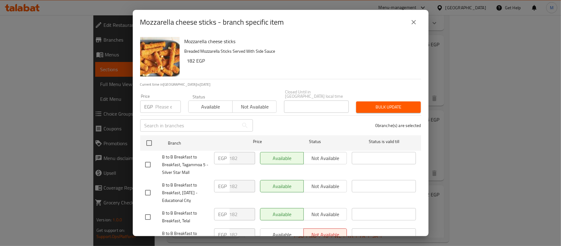
scroll to position [151, 0]
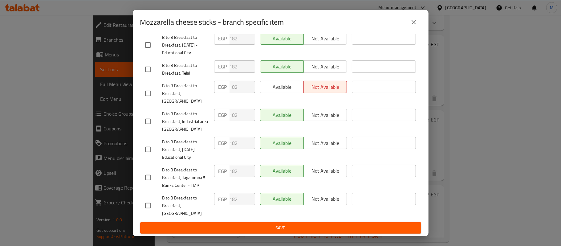
click at [147, 211] on input "checkbox" at bounding box center [148, 205] width 13 height 13
checkbox input "true"
click at [334, 203] on span "Not available" at bounding box center [325, 199] width 39 height 9
click at [321, 228] on span "Save" at bounding box center [280, 228] width 271 height 8
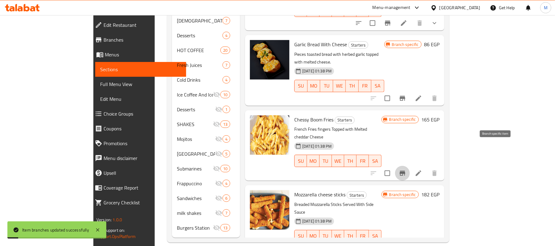
click at [405, 171] on icon "Branch-specific-item" at bounding box center [403, 173] width 6 height 5
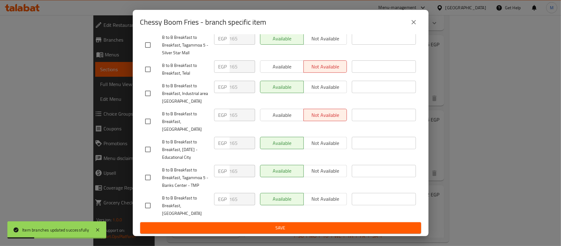
click at [145, 211] on input "checkbox" at bounding box center [148, 205] width 13 height 13
checkbox input "true"
click at [318, 203] on span "Not available" at bounding box center [325, 199] width 39 height 9
click at [275, 203] on span "Available" at bounding box center [282, 199] width 39 height 9
click at [415, 20] on icon "close" at bounding box center [414, 22] width 4 height 4
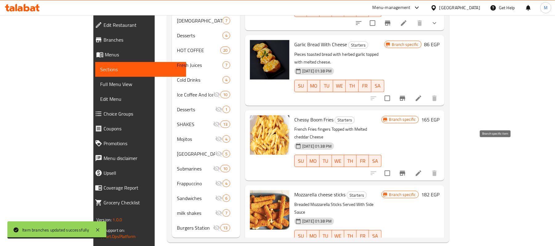
click at [410, 166] on button "Branch-specific-item" at bounding box center [402, 173] width 15 height 15
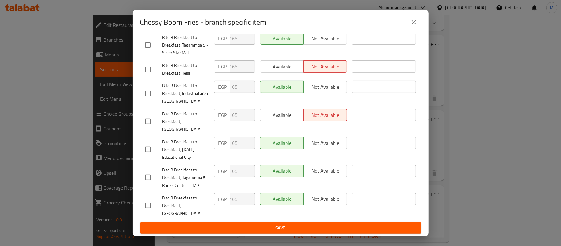
click at [453, 103] on div "Chessy Boom Fries - branch specific item Chessy Boom Fries French Fries fingers…" at bounding box center [280, 123] width 561 height 246
click at [414, 25] on icon "close" at bounding box center [413, 21] width 7 height 7
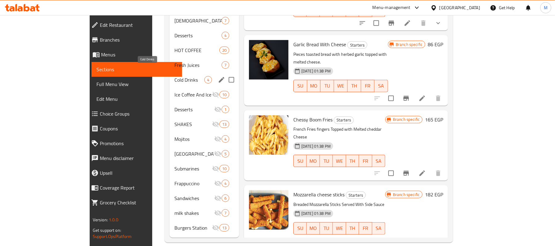
click at [174, 76] on span "Cold Drinks" at bounding box center [189, 79] width 30 height 7
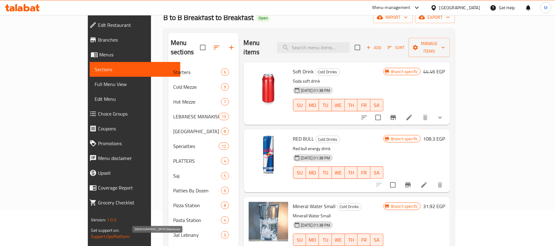
scroll to position [183, 0]
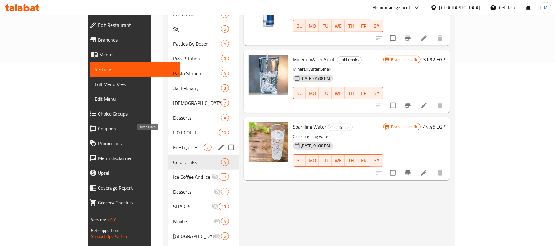
click at [168, 140] on div "Fresh Juices 7" at bounding box center [203, 147] width 71 height 15
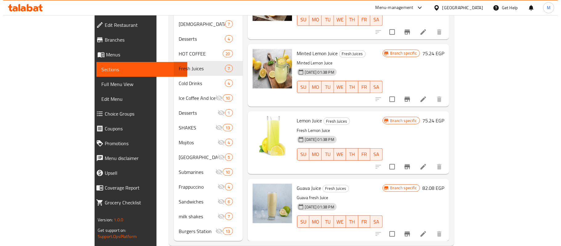
scroll to position [265, 0]
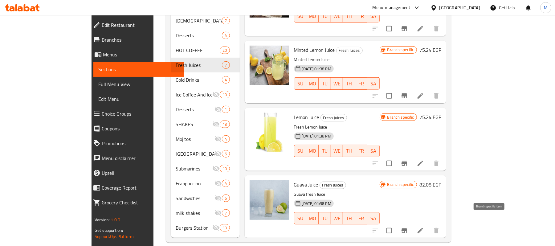
click at [408, 227] on icon "Branch-specific-item" at bounding box center [404, 230] width 7 height 7
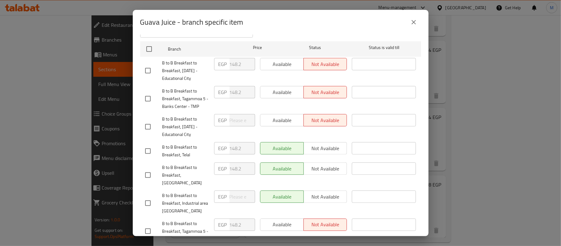
scroll to position [151, 0]
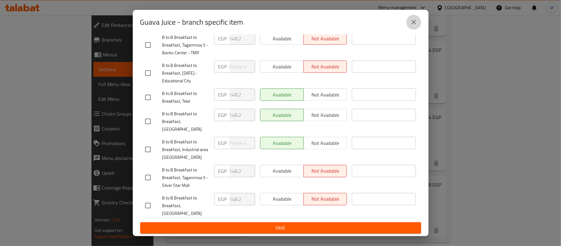
drag, startPoint x: 412, startPoint y: 25, endPoint x: 413, endPoint y: 41, distance: 16.4
click at [413, 25] on icon "close" at bounding box center [413, 21] width 7 height 7
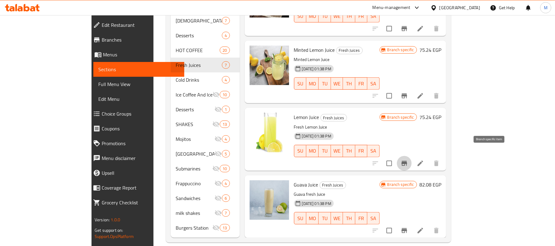
click at [412, 156] on button "Branch-specific-item" at bounding box center [404, 163] width 15 height 15
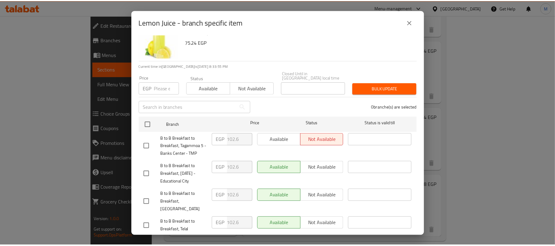
scroll to position [0, 0]
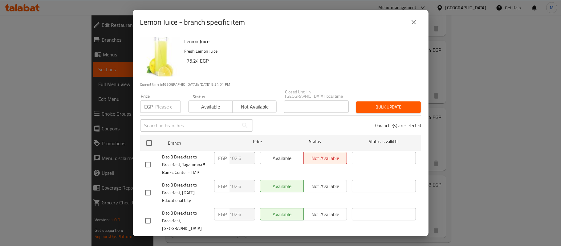
click at [417, 21] on button "close" at bounding box center [414, 22] width 15 height 15
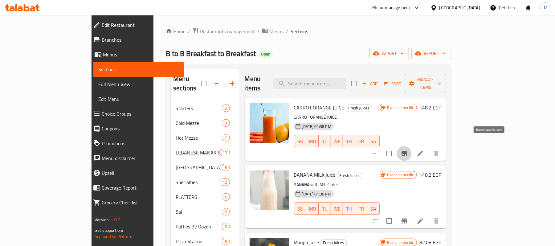
click at [407, 151] on icon "Branch-specific-item" at bounding box center [405, 153] width 6 height 5
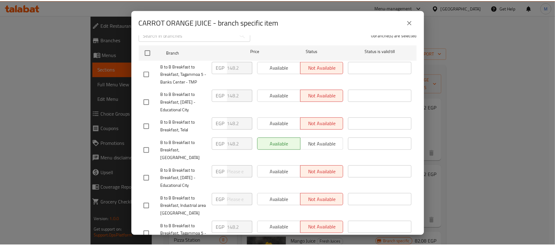
scroll to position [151, 0]
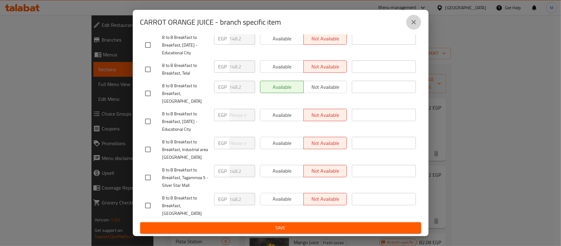
click at [417, 19] on icon "close" at bounding box center [413, 21] width 7 height 7
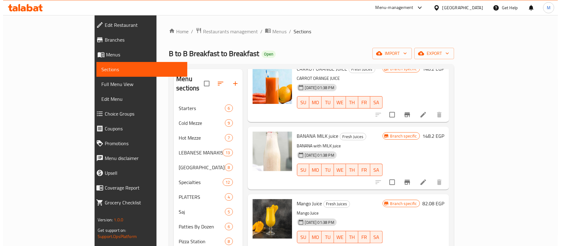
scroll to position [62, 0]
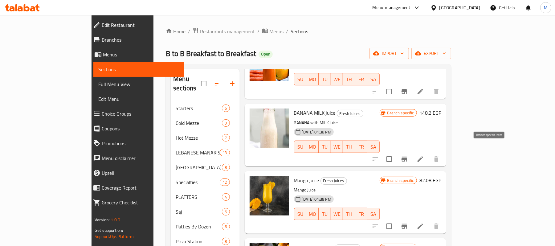
click at [407, 157] on icon "Branch-specific-item" at bounding box center [405, 159] width 6 height 5
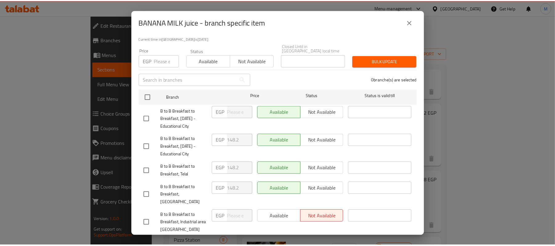
scroll to position [151, 0]
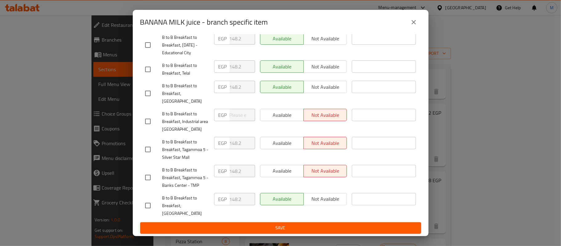
click at [411, 25] on icon "close" at bounding box center [413, 21] width 7 height 7
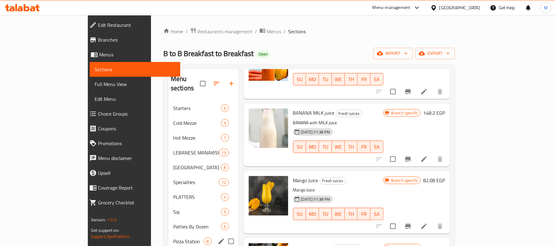
scroll to position [123, 0]
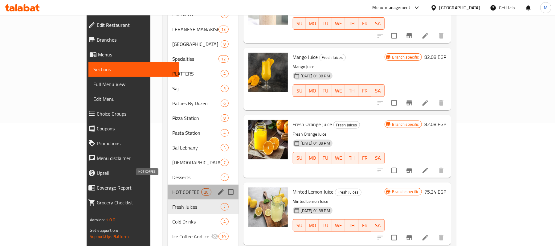
click at [173, 188] on span "HOT COFFEE" at bounding box center [187, 191] width 29 height 7
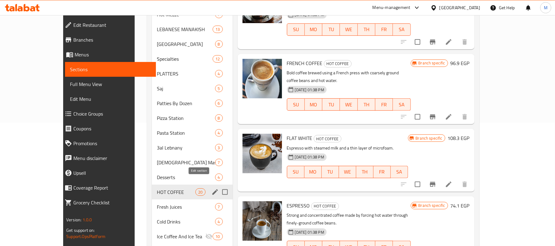
click at [211, 188] on icon "edit" at bounding box center [214, 191] width 7 height 7
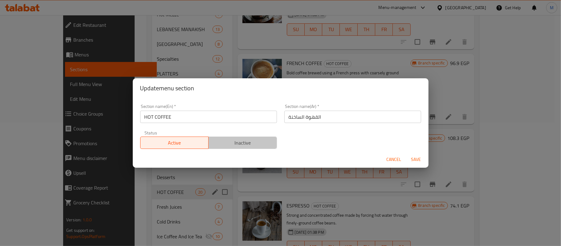
click at [260, 142] on span "Inactive" at bounding box center [243, 142] width 64 height 9
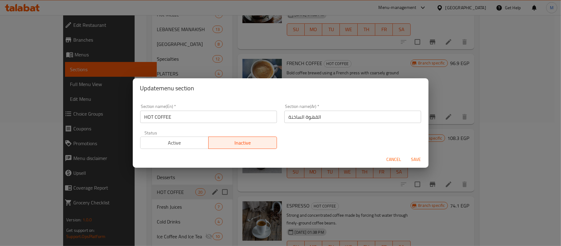
click at [392, 158] on span "Cancel" at bounding box center [394, 160] width 15 height 8
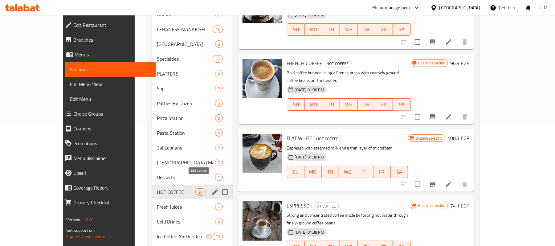
click at [212, 189] on icon "edit" at bounding box center [215, 192] width 6 height 6
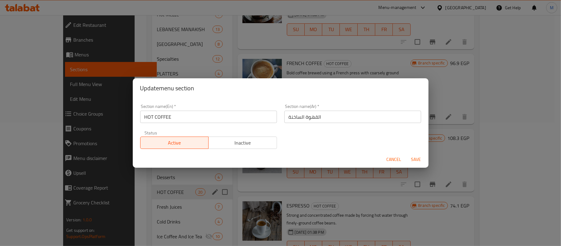
click at [248, 137] on button "Inactive" at bounding box center [242, 143] width 69 height 12
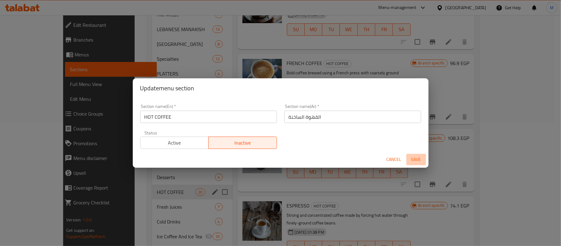
drag, startPoint x: 420, startPoint y: 157, endPoint x: 288, endPoint y: 179, distance: 134.2
click at [421, 157] on span "Save" at bounding box center [416, 160] width 15 height 8
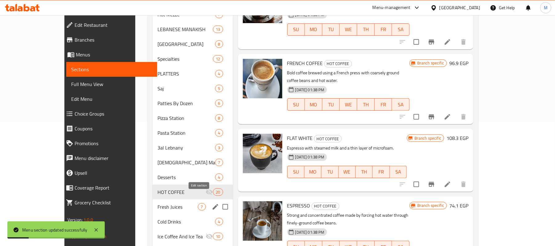
click at [212, 203] on icon "edit" at bounding box center [215, 206] width 7 height 7
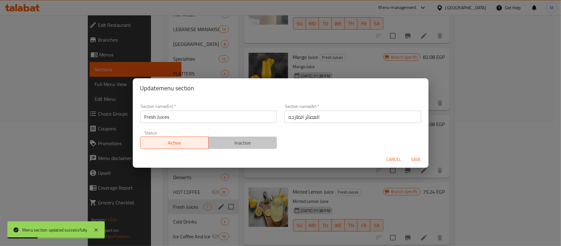
click at [260, 139] on span "Inactive" at bounding box center [243, 142] width 64 height 9
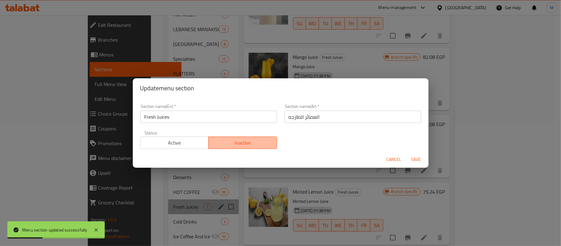
click at [259, 143] on span "Inactive" at bounding box center [243, 142] width 64 height 9
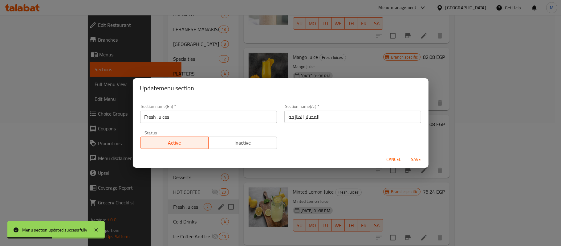
click at [264, 149] on div "Status Active Inactive" at bounding box center [209, 140] width 144 height 26
click at [266, 139] on span "Inactive" at bounding box center [243, 142] width 64 height 9
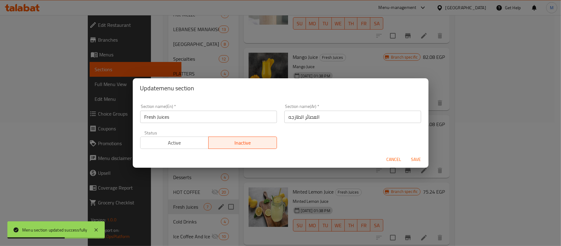
click at [413, 161] on span "Save" at bounding box center [416, 160] width 15 height 8
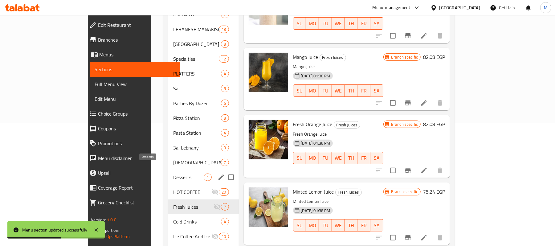
click at [173, 174] on span "Desserts" at bounding box center [188, 177] width 31 height 7
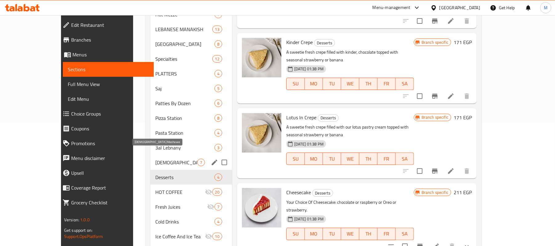
click at [155, 159] on span "[DEMOGRAPHIC_DATA] Mashawe" at bounding box center [176, 162] width 42 height 7
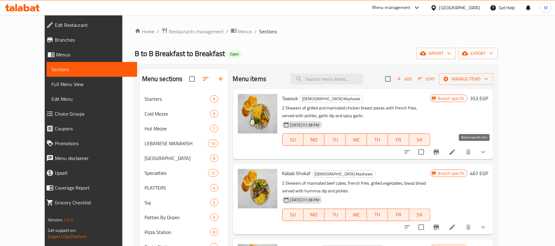
click at [439, 152] on icon "Branch-specific-item" at bounding box center [437, 152] width 6 height 5
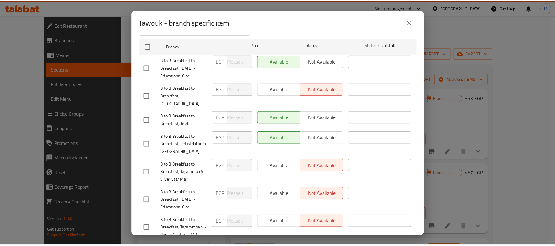
scroll to position [151, 0]
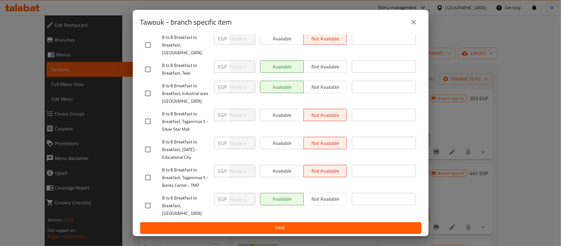
click at [150, 212] on input "checkbox" at bounding box center [148, 205] width 13 height 13
checkbox input "true"
click at [316, 203] on span "Not available" at bounding box center [325, 199] width 39 height 9
click at [308, 231] on span "Save" at bounding box center [280, 228] width 271 height 8
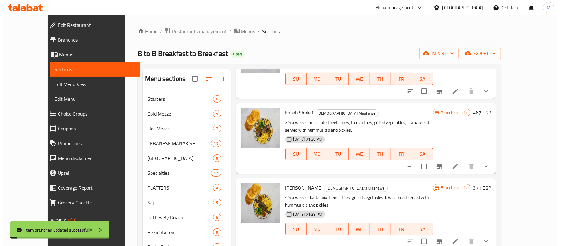
scroll to position [82, 0]
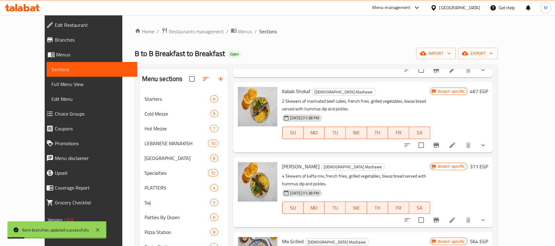
click at [440, 147] on icon "Branch-specific-item" at bounding box center [436, 145] width 7 height 7
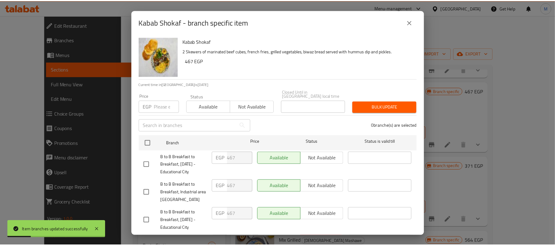
scroll to position [151, 0]
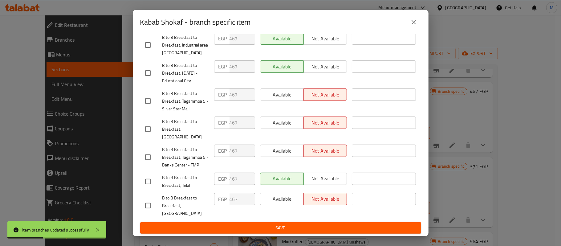
click at [146, 208] on input "checkbox" at bounding box center [148, 205] width 13 height 13
checkbox input "true"
click at [414, 20] on icon "close" at bounding box center [413, 21] width 7 height 7
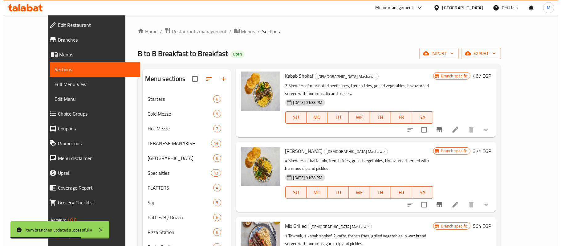
scroll to position [101, 0]
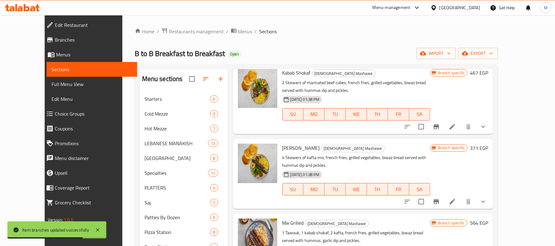
click at [440, 198] on icon "Branch-specific-item" at bounding box center [436, 201] width 7 height 7
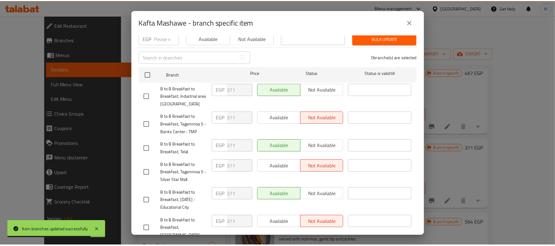
scroll to position [151, 0]
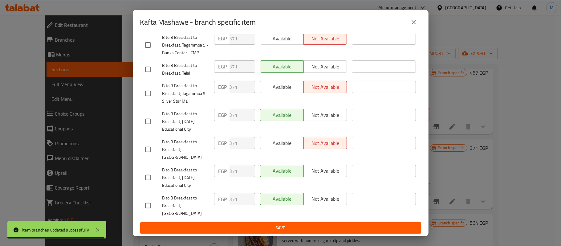
click at [152, 206] on input "checkbox" at bounding box center [148, 205] width 13 height 13
checkbox input "true"
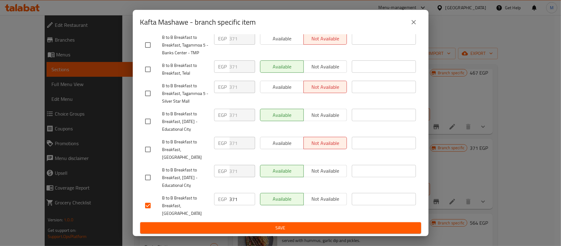
click at [317, 203] on span "Not available" at bounding box center [325, 199] width 39 height 9
click at [312, 224] on span "Save" at bounding box center [280, 228] width 271 height 8
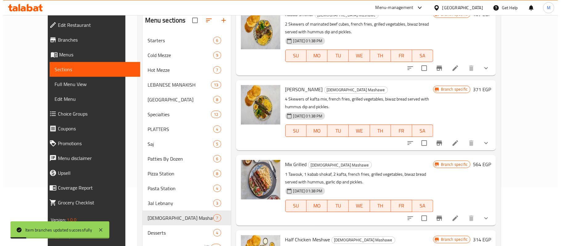
scroll to position [82, 0]
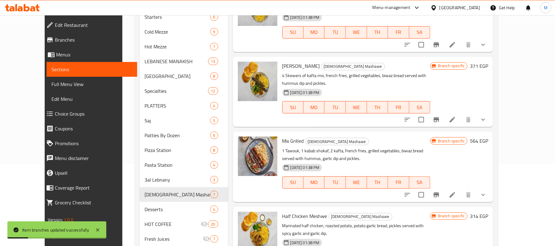
click at [440, 191] on icon "Branch-specific-item" at bounding box center [436, 194] width 7 height 7
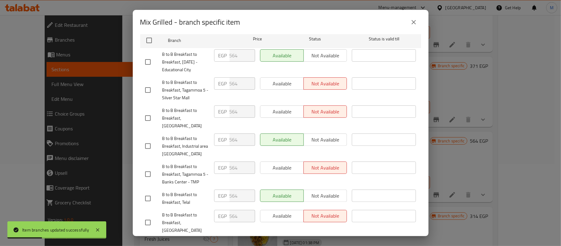
scroll to position [151, 0]
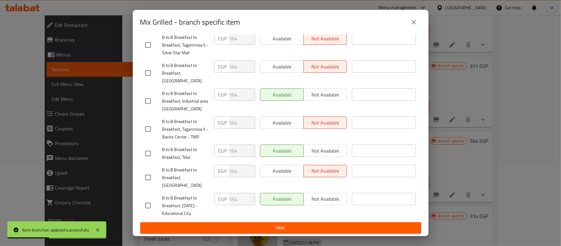
click at [150, 201] on input "checkbox" at bounding box center [148, 205] width 13 height 13
click at [146, 203] on input "checkbox" at bounding box center [148, 205] width 13 height 13
checkbox input "false"
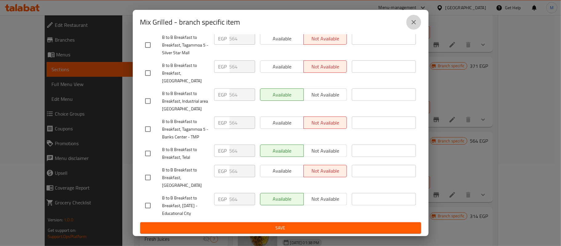
click at [416, 20] on icon "close" at bounding box center [414, 22] width 4 height 4
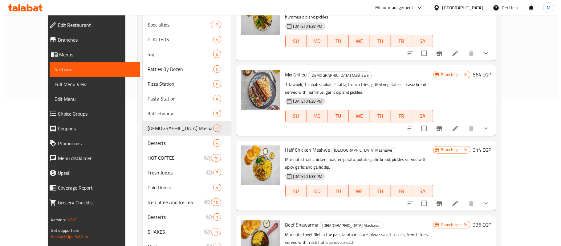
scroll to position [164, 0]
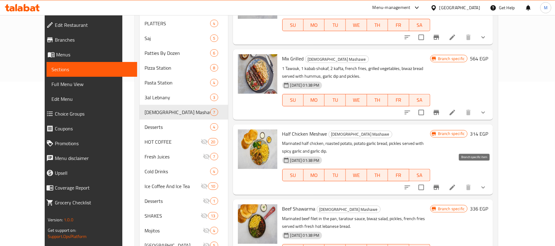
click at [440, 184] on icon "Branch-specific-item" at bounding box center [436, 187] width 7 height 7
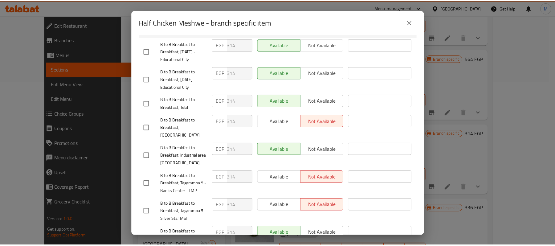
scroll to position [151, 0]
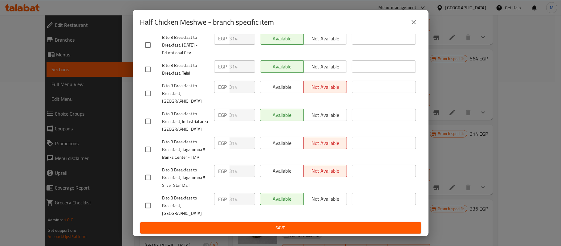
click at [146, 209] on input "checkbox" at bounding box center [148, 205] width 13 height 13
checkbox input "true"
click at [320, 203] on span "Not available" at bounding box center [325, 199] width 39 height 9
click at [315, 234] on div "Half Chicken Meshwe Marinated half chicken, roasted potato, potato garlic bread…" at bounding box center [281, 136] width 296 height 202
click at [280, 232] on span "Save" at bounding box center [280, 228] width 271 height 8
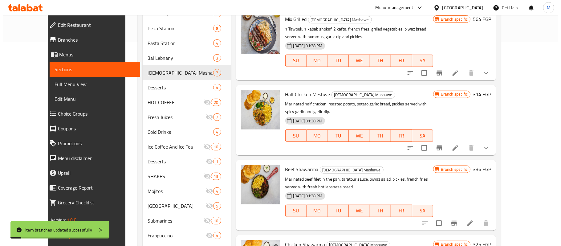
scroll to position [205, 0]
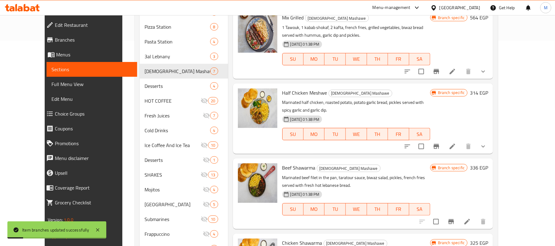
click at [455, 218] on icon "Branch-specific-item" at bounding box center [451, 221] width 7 height 7
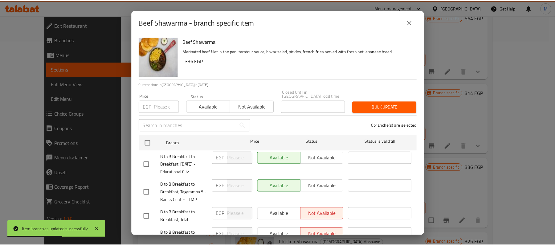
scroll to position [151, 0]
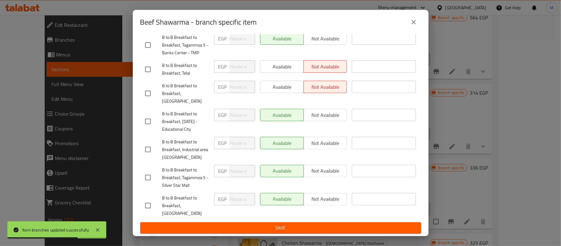
click at [147, 206] on input "checkbox" at bounding box center [148, 205] width 13 height 13
checkbox input "true"
drag, startPoint x: 321, startPoint y: 206, endPoint x: 321, endPoint y: 216, distance: 9.9
click at [322, 203] on span "Not available" at bounding box center [325, 199] width 39 height 9
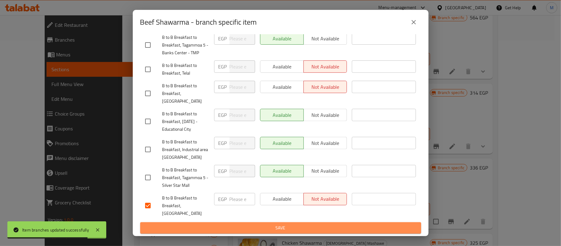
click at [312, 230] on span "Save" at bounding box center [280, 228] width 271 height 8
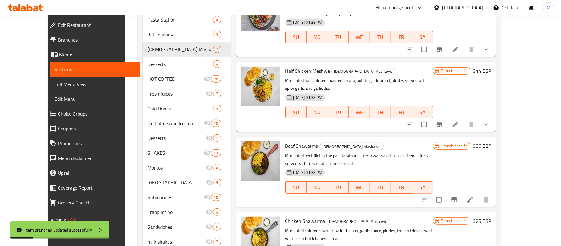
scroll to position [265, 0]
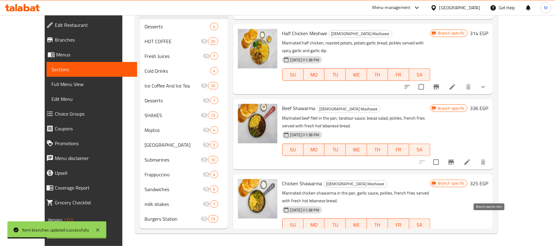
click at [455, 233] on icon "Branch-specific-item" at bounding box center [451, 236] width 7 height 7
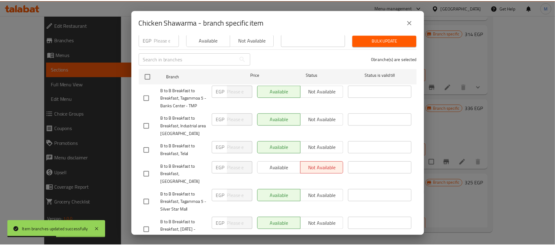
scroll to position [151, 0]
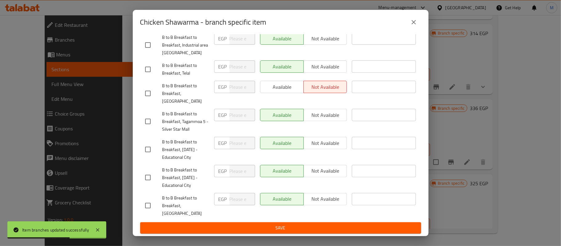
click at [147, 206] on input "checkbox" at bounding box center [148, 205] width 13 height 13
checkbox input "true"
click at [330, 203] on span "Not available" at bounding box center [325, 199] width 39 height 9
click at [325, 225] on span "Save" at bounding box center [280, 228] width 271 height 8
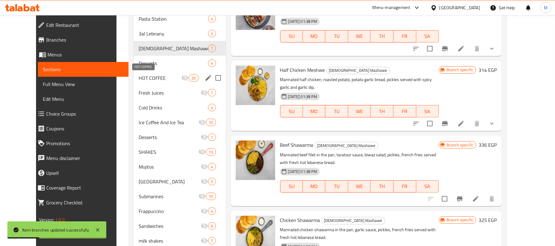
scroll to position [183, 0]
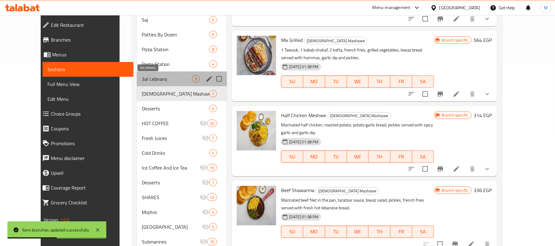
click at [151, 83] on span "3al Lebnany" at bounding box center [167, 78] width 50 height 7
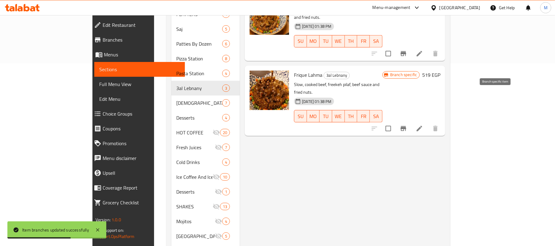
click at [407, 125] on icon "Branch-specific-item" at bounding box center [403, 128] width 7 height 7
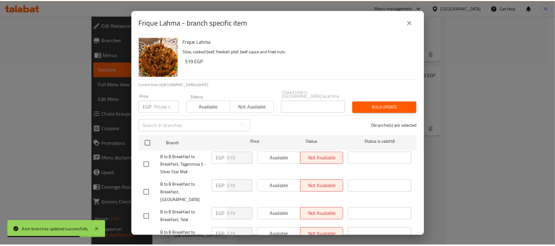
scroll to position [151, 0]
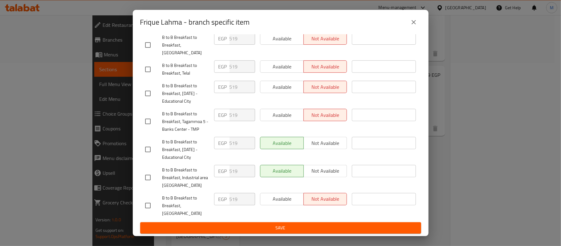
click at [411, 25] on icon "close" at bounding box center [413, 21] width 7 height 7
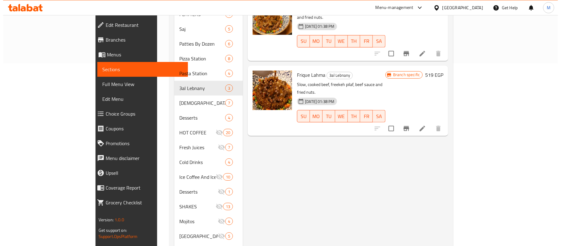
scroll to position [101, 0]
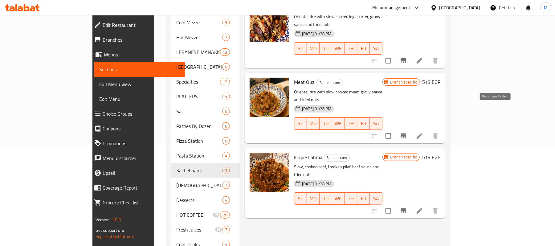
click at [406, 133] on icon "Branch-specific-item" at bounding box center [404, 135] width 6 height 5
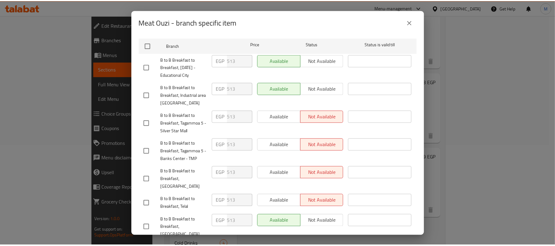
scroll to position [151, 0]
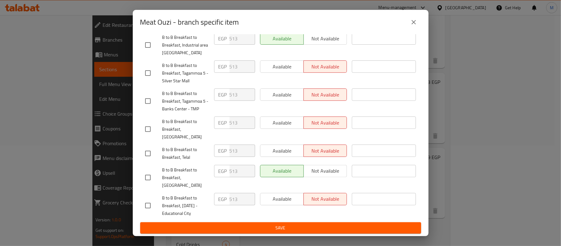
click at [147, 174] on input "checkbox" at bounding box center [148, 177] width 13 height 13
checkbox input "true"
click at [336, 170] on span "Not available" at bounding box center [325, 170] width 39 height 9
click at [322, 216] on div "Available Not available" at bounding box center [304, 206] width 92 height 31
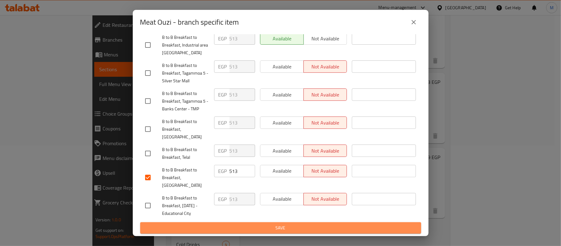
click at [317, 230] on span "Save" at bounding box center [280, 228] width 271 height 8
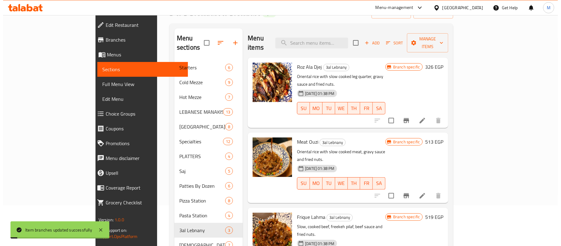
scroll to position [18, 0]
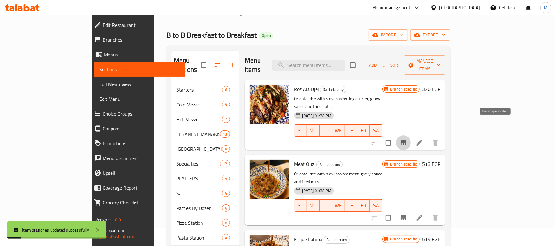
click at [406, 140] on icon "Branch-specific-item" at bounding box center [404, 142] width 6 height 5
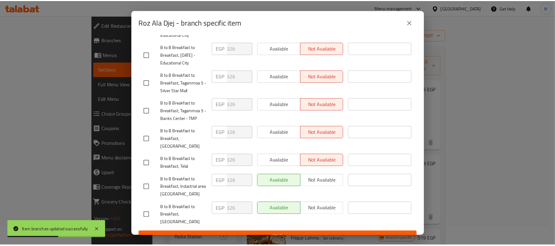
scroll to position [151, 0]
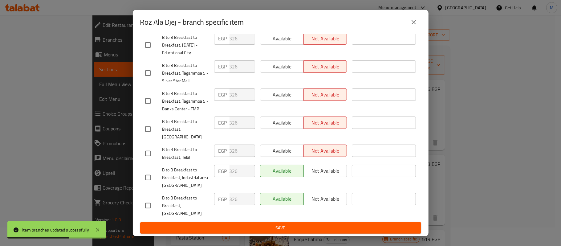
click at [150, 207] on input "checkbox" at bounding box center [148, 205] width 13 height 13
checkbox input "true"
click at [310, 203] on span "Not available" at bounding box center [325, 199] width 39 height 9
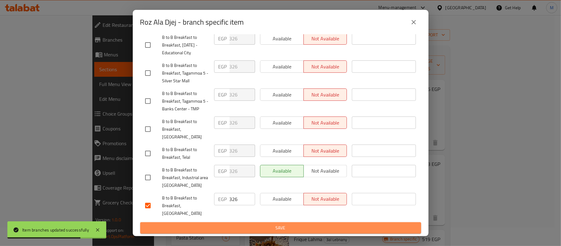
click at [287, 231] on span "Save" at bounding box center [280, 228] width 271 height 8
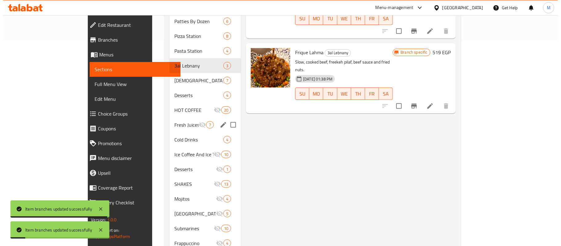
scroll to position [164, 0]
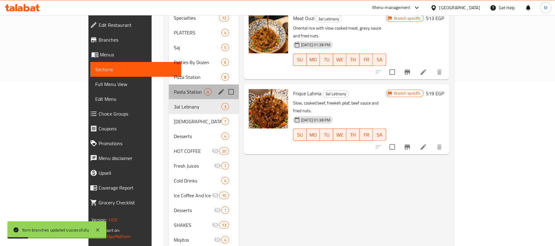
click at [169, 84] on div "Pasta Station 4" at bounding box center [204, 91] width 70 height 15
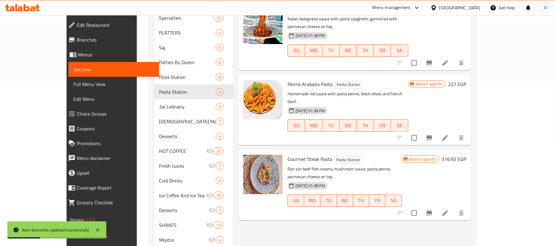
click at [433, 209] on icon "Branch-specific-item" at bounding box center [429, 212] width 7 height 7
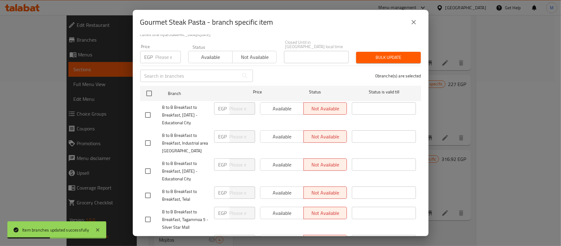
scroll to position [151, 0]
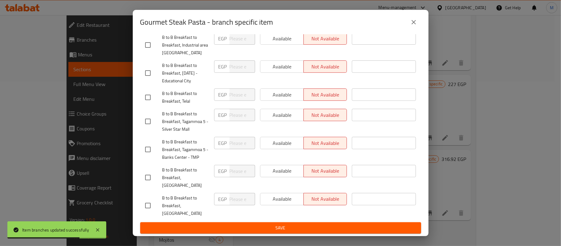
click at [413, 22] on icon "close" at bounding box center [414, 22] width 4 height 4
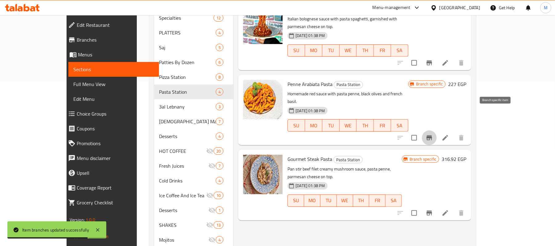
click at [432, 135] on icon "Branch-specific-item" at bounding box center [430, 137] width 6 height 5
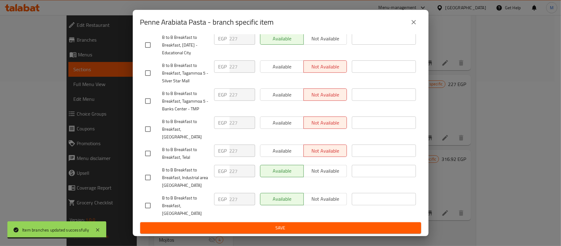
click at [148, 209] on input "checkbox" at bounding box center [148, 205] width 13 height 13
checkbox input "true"
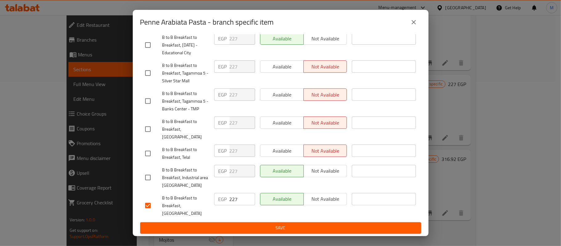
click at [331, 203] on span "Not available" at bounding box center [325, 199] width 39 height 9
click at [330, 225] on span "Save" at bounding box center [280, 228] width 271 height 8
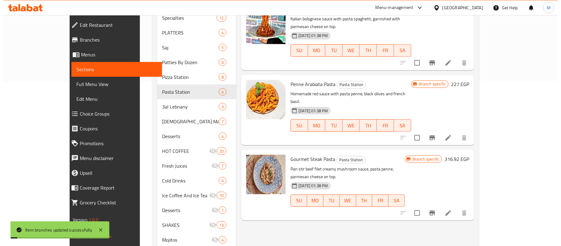
scroll to position [123, 0]
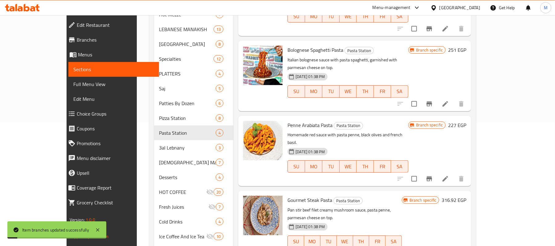
click at [432, 101] on icon "Branch-specific-item" at bounding box center [430, 103] width 6 height 5
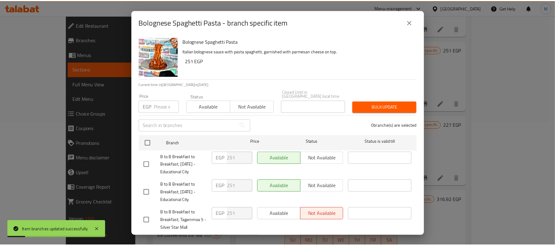
scroll to position [151, 0]
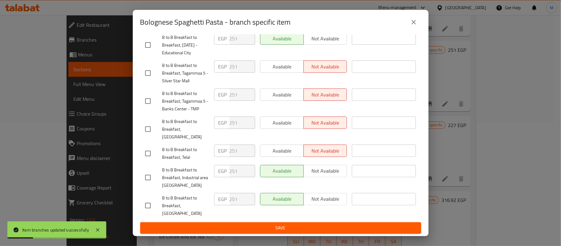
click at [145, 208] on input "checkbox" at bounding box center [148, 205] width 13 height 13
checkbox input "true"
click at [306, 203] on span "Not available" at bounding box center [325, 199] width 39 height 9
click at [294, 234] on div "Bolognese Spaghetti Pasta Italian bolognese sauce with pasta spaghetti, garnish…" at bounding box center [281, 136] width 296 height 202
click at [297, 221] on ul "Branch Price Status Status is valid till B to B Breakfast to Breakfast, [DATE] …" at bounding box center [280, 103] width 281 height 237
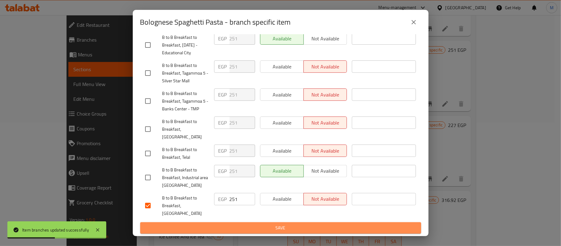
click at [297, 223] on button "Save" at bounding box center [280, 227] width 281 height 11
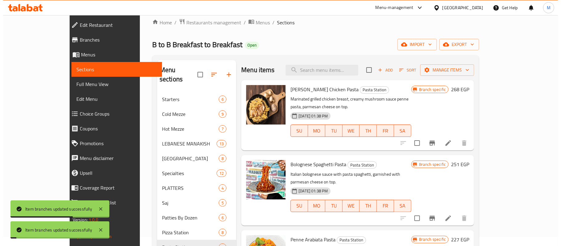
scroll to position [0, 0]
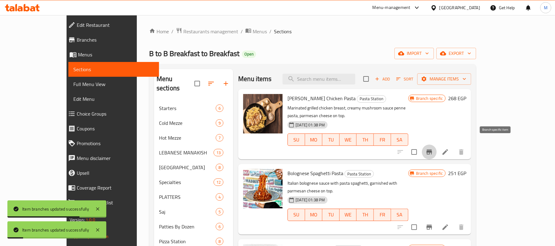
click at [433, 148] on icon "Branch-specific-item" at bounding box center [429, 151] width 7 height 7
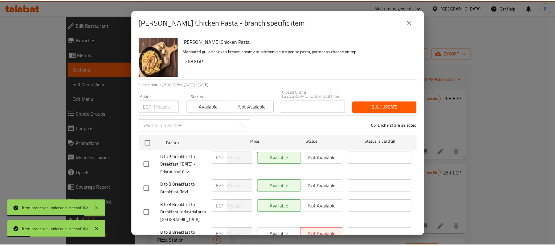
scroll to position [151, 0]
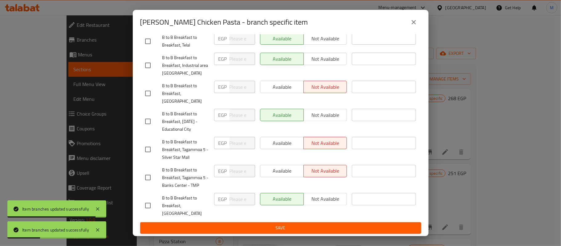
click at [147, 211] on input "checkbox" at bounding box center [148, 205] width 13 height 13
checkbox input "true"
click at [325, 205] on button "Not available" at bounding box center [326, 199] width 44 height 12
click at [324, 203] on span "Not available" at bounding box center [325, 199] width 39 height 9
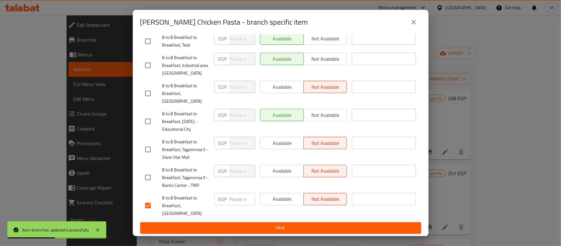
click at [299, 226] on span "Save" at bounding box center [280, 228] width 271 height 8
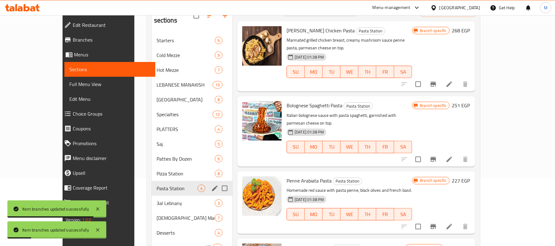
scroll to position [82, 0]
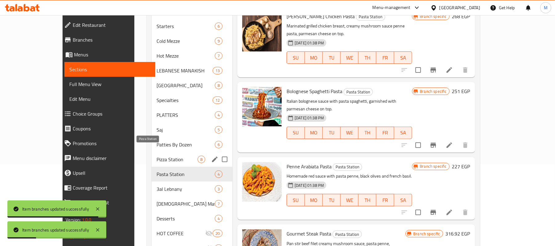
click at [157, 156] on span "Pizza Station" at bounding box center [177, 159] width 41 height 7
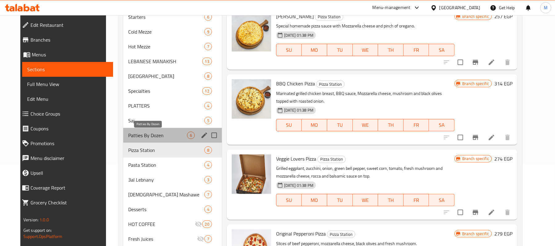
click at [147, 138] on span "Patties By Dozen" at bounding box center [157, 135] width 59 height 7
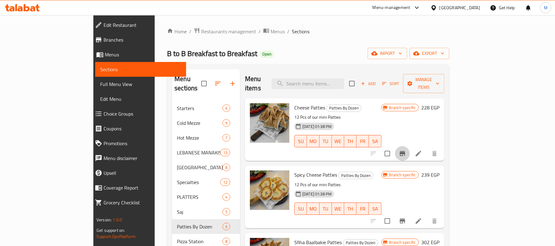
click at [406, 150] on icon "Branch-specific-item" at bounding box center [402, 153] width 7 height 7
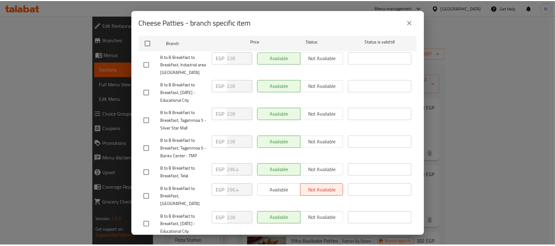
scroll to position [151, 0]
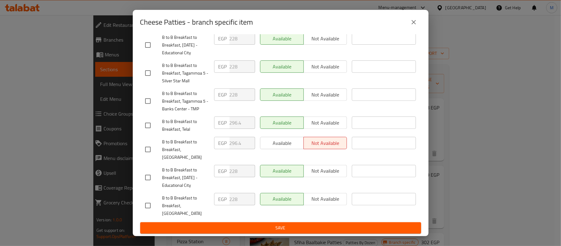
click at [147, 210] on input "checkbox" at bounding box center [148, 205] width 13 height 13
checkbox input "true"
click at [312, 203] on span "Not available" at bounding box center [325, 199] width 39 height 9
click at [313, 236] on div "Cheese Patties 12 Pcs of our mini Patties 228 EGP Current time in [GEOGRAPHIC_D…" at bounding box center [281, 136] width 296 height 202
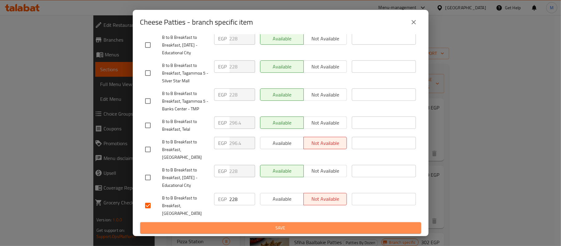
drag, startPoint x: 313, startPoint y: 232, endPoint x: 315, endPoint y: 227, distance: 4.9
click at [313, 231] on span "Save" at bounding box center [280, 228] width 271 height 8
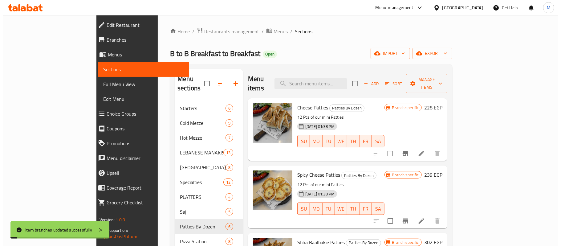
scroll to position [41, 0]
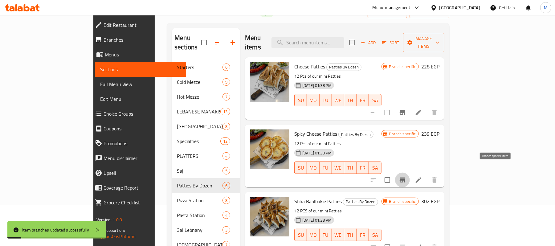
click at [405, 178] on icon "Branch-specific-item" at bounding box center [403, 180] width 6 height 5
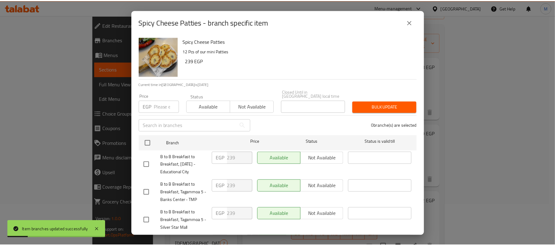
scroll to position [151, 0]
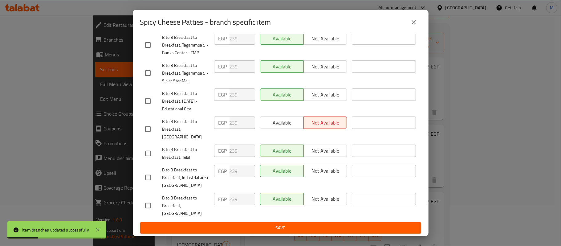
click at [152, 207] on input "checkbox" at bounding box center [148, 205] width 13 height 13
checkbox input "true"
click at [304, 201] on button "Not available" at bounding box center [326, 199] width 44 height 12
drag, startPoint x: 276, startPoint y: 224, endPoint x: 271, endPoint y: 226, distance: 4.8
click at [271, 226] on form "Branch Price Status Status is valid till B to B Breakfast to Breakfast, [DATE] …" at bounding box center [280, 109] width 281 height 248
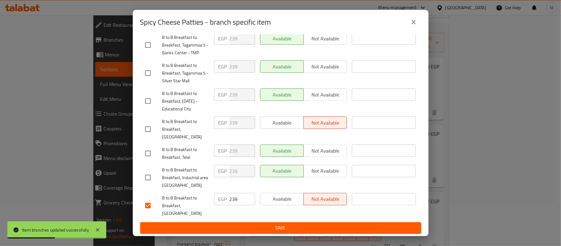
click at [271, 226] on span "Save" at bounding box center [280, 228] width 271 height 8
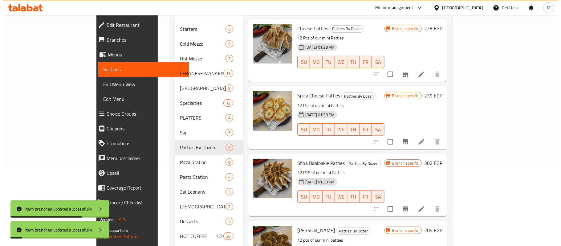
scroll to position [123, 0]
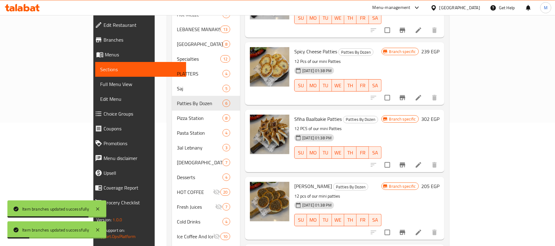
click at [405, 162] on icon "Branch-specific-item" at bounding box center [403, 164] width 6 height 5
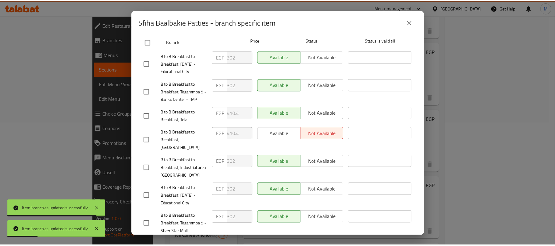
scroll to position [151, 0]
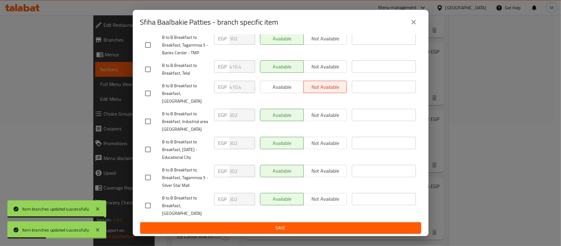
click at [149, 212] on input "checkbox" at bounding box center [148, 205] width 13 height 13
checkbox input "true"
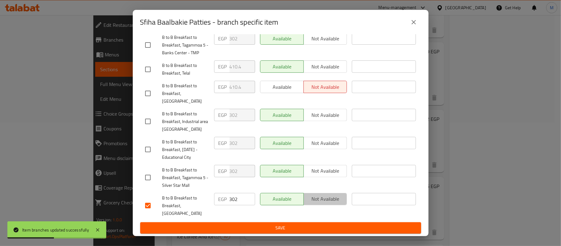
click at [332, 203] on span "Not available" at bounding box center [325, 199] width 39 height 9
click at [318, 227] on span "Save" at bounding box center [280, 228] width 271 height 8
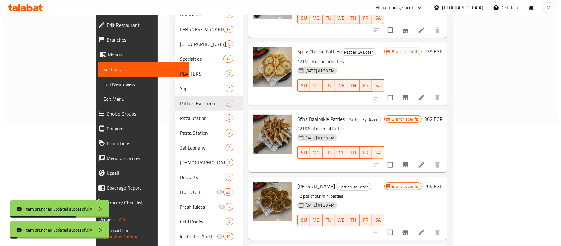
scroll to position [164, 0]
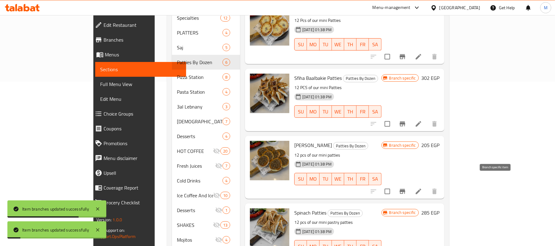
click at [406, 188] on icon "Branch-specific-item" at bounding box center [402, 191] width 7 height 7
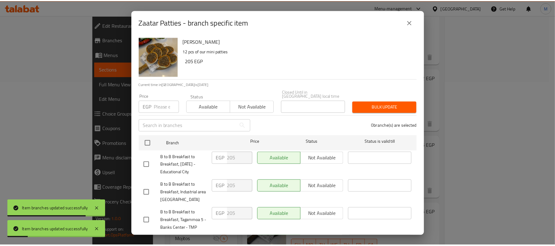
scroll to position [151, 0]
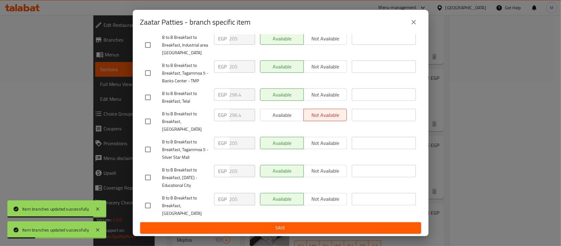
click at [149, 210] on input "checkbox" at bounding box center [148, 205] width 13 height 13
checkbox input "true"
click at [307, 201] on button "Not available" at bounding box center [326, 199] width 44 height 12
click at [311, 228] on span "Save" at bounding box center [280, 228] width 271 height 8
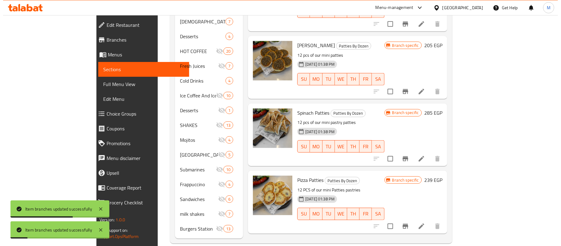
scroll to position [265, 0]
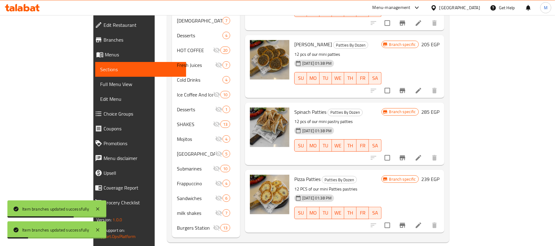
click at [406, 154] on icon "Branch-specific-item" at bounding box center [402, 157] width 7 height 7
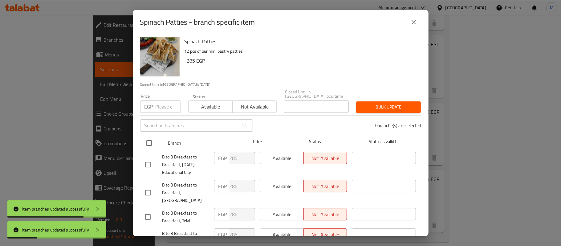
scroll to position [151, 0]
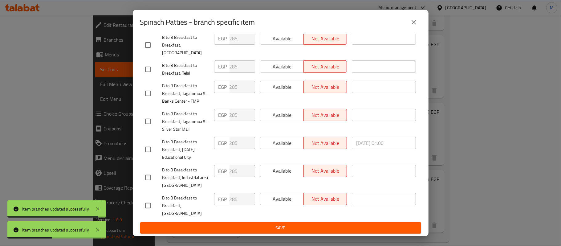
click at [473, 107] on div "Spinach Patties - branch specific item Spinach Patties 12 pcs of our mini pastr…" at bounding box center [280, 123] width 561 height 246
click at [419, 21] on button "close" at bounding box center [414, 22] width 15 height 15
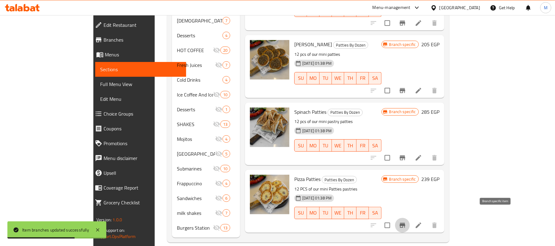
click at [406, 222] on icon "Branch-specific-item" at bounding box center [402, 225] width 7 height 7
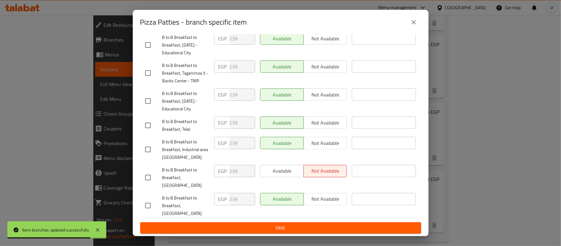
click at [149, 210] on input "checkbox" at bounding box center [148, 205] width 13 height 13
checkbox input "true"
click at [327, 203] on span "Not available" at bounding box center [325, 199] width 39 height 9
click at [324, 231] on span "Save" at bounding box center [280, 228] width 271 height 8
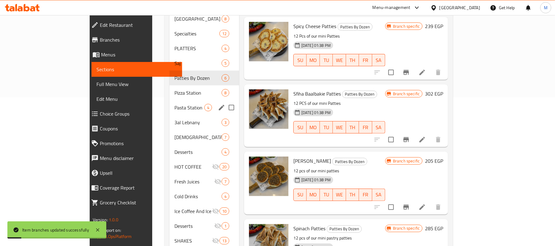
scroll to position [142, 0]
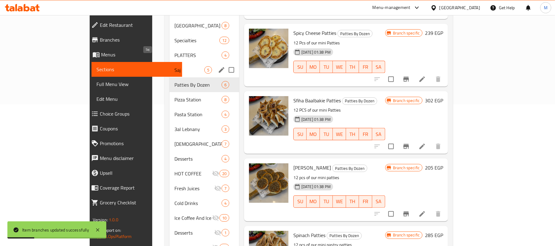
click at [174, 66] on span "Saj" at bounding box center [189, 69] width 30 height 7
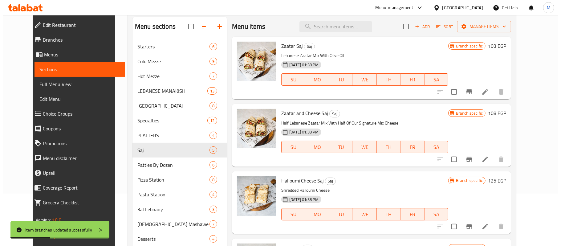
scroll to position [18, 0]
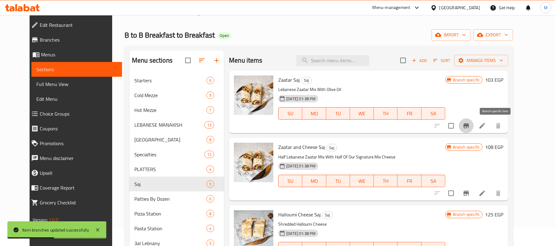
click at [474, 130] on button "Branch-specific-item" at bounding box center [466, 125] width 15 height 15
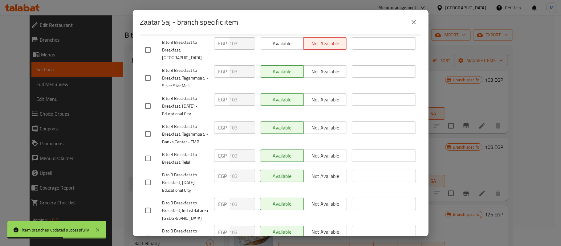
scroll to position [151, 0]
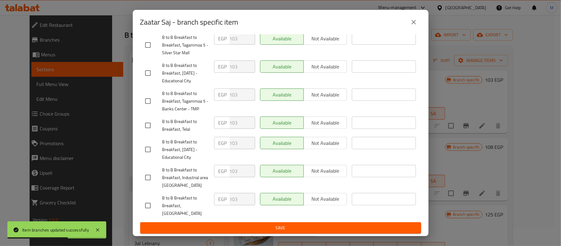
click at [143, 209] on input "checkbox" at bounding box center [148, 205] width 13 height 13
checkbox input "true"
click at [323, 203] on span "Not available" at bounding box center [325, 199] width 39 height 9
click at [316, 228] on span "Save" at bounding box center [280, 228] width 271 height 8
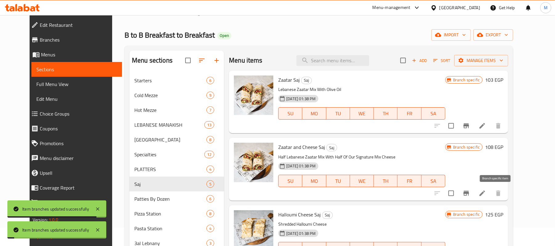
click at [469, 194] on icon "Branch-specific-item" at bounding box center [467, 193] width 6 height 5
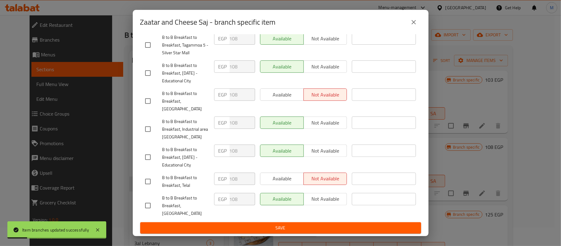
click at [146, 209] on input "checkbox" at bounding box center [148, 205] width 13 height 13
checkbox input "true"
click at [306, 203] on span "Not available" at bounding box center [325, 199] width 39 height 9
click at [299, 226] on span "Save" at bounding box center [280, 228] width 271 height 8
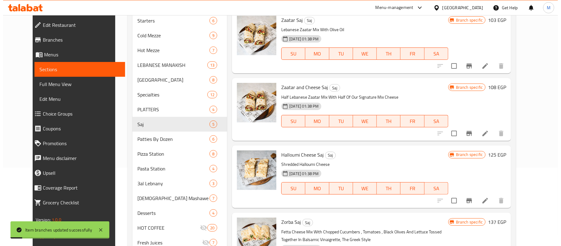
scroll to position [142, 0]
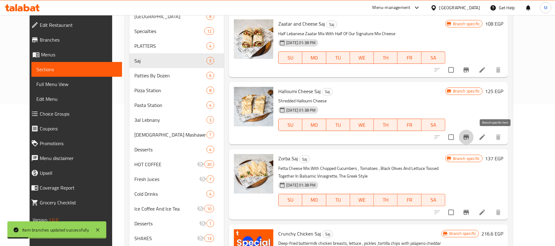
click at [474, 136] on button "Branch-specific-item" at bounding box center [466, 137] width 15 height 15
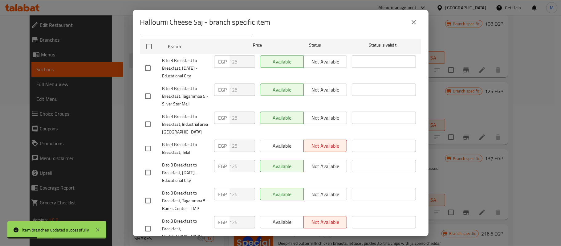
scroll to position [151, 0]
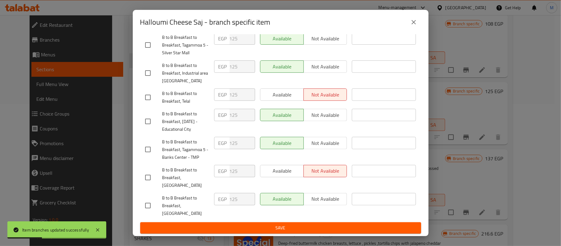
click at [149, 212] on input "checkbox" at bounding box center [148, 205] width 13 height 13
checkbox input "true"
click at [320, 203] on span "Not available" at bounding box center [325, 199] width 39 height 9
click at [314, 224] on span "Save" at bounding box center [280, 228] width 271 height 8
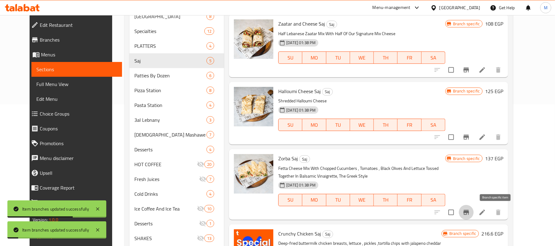
click at [474, 219] on button "Branch-specific-item" at bounding box center [466, 212] width 15 height 15
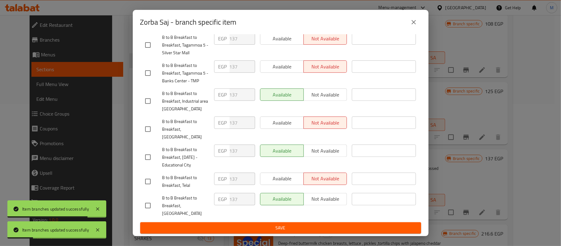
click at [152, 209] on input "checkbox" at bounding box center [148, 205] width 13 height 13
checkbox input "true"
click at [309, 203] on span "Not available" at bounding box center [325, 199] width 39 height 9
click at [304, 217] on div "Available Not available" at bounding box center [304, 206] width 92 height 31
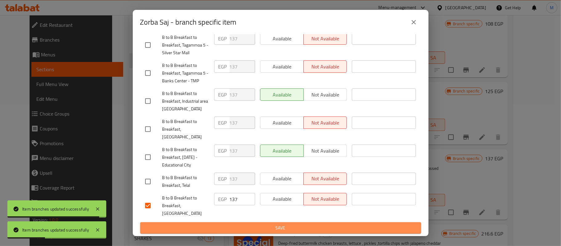
click at [302, 223] on button "Save" at bounding box center [280, 227] width 281 height 11
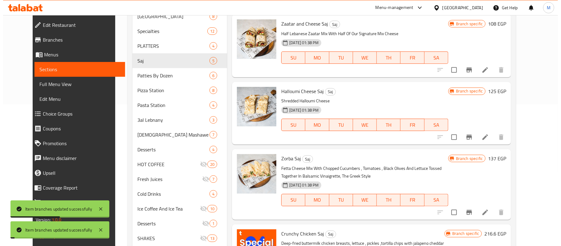
scroll to position [265, 0]
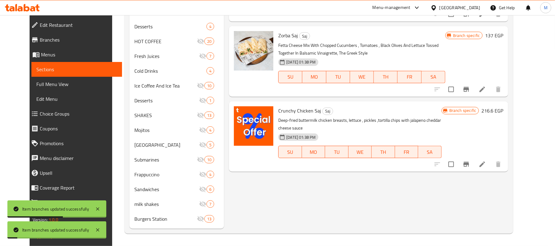
click at [469, 162] on icon "Branch-specific-item" at bounding box center [467, 164] width 6 height 5
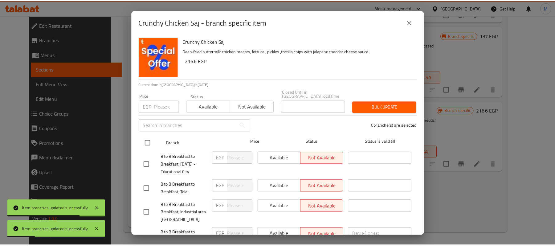
scroll to position [151, 0]
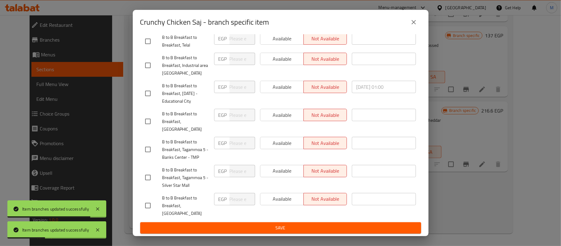
click at [503, 71] on div "Crunchy Chicken Saj - branch specific item Crunchy Chicken Saj Deep-fried butte…" at bounding box center [280, 123] width 561 height 246
click at [415, 24] on icon "close" at bounding box center [413, 21] width 7 height 7
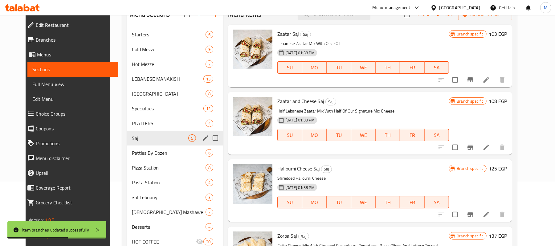
scroll to position [60, 0]
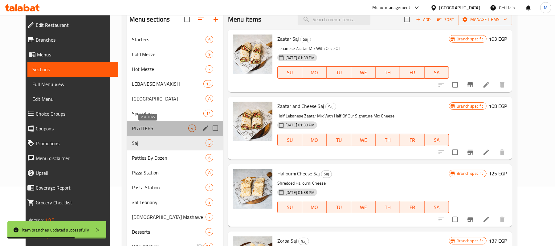
click at [146, 128] on span "PLATTERS" at bounding box center [160, 128] width 56 height 7
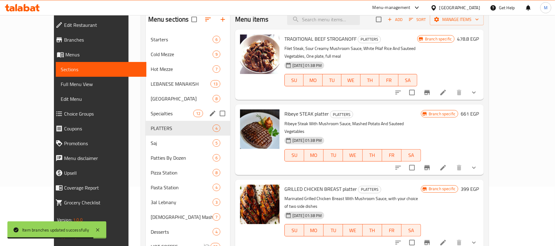
click at [151, 117] on span "Specialties" at bounding box center [172, 113] width 43 height 7
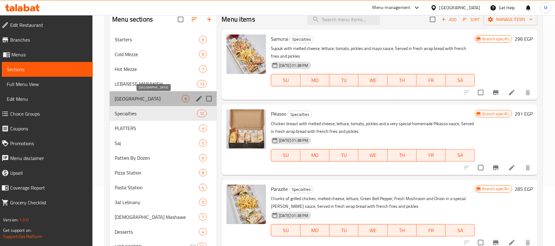
click at [164, 97] on span "[GEOGRAPHIC_DATA]" at bounding box center [148, 98] width 67 height 7
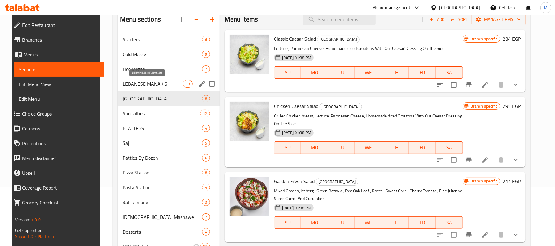
click at [162, 87] on span "LEBANESE MANAKISH" at bounding box center [153, 83] width 60 height 7
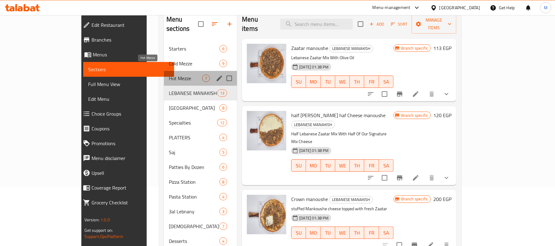
click at [169, 75] on span "Hot Mezze" at bounding box center [185, 78] width 33 height 7
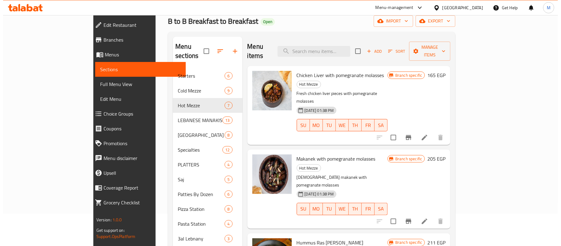
scroll to position [18, 0]
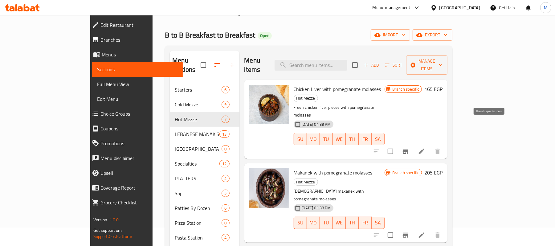
click at [409, 148] on icon "Branch-specific-item" at bounding box center [405, 151] width 7 height 7
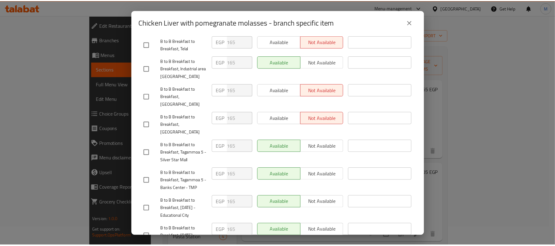
scroll to position [151, 0]
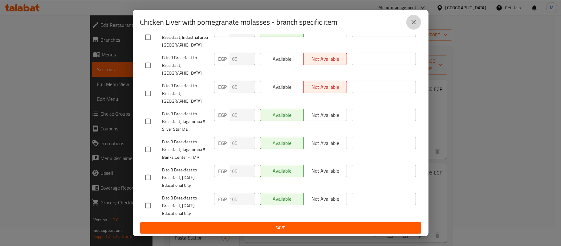
click at [418, 21] on button "close" at bounding box center [414, 22] width 15 height 15
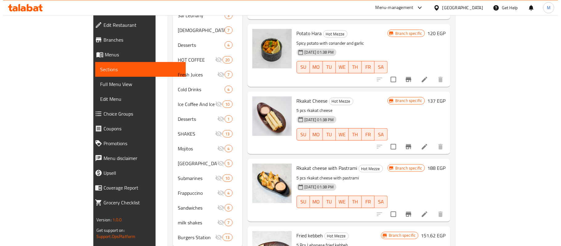
scroll to position [265, 0]
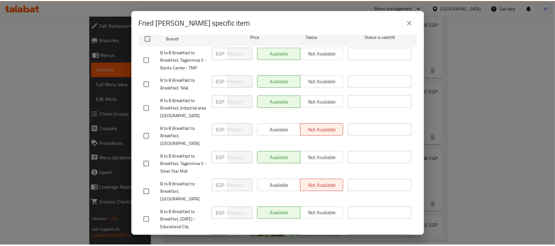
scroll to position [151, 0]
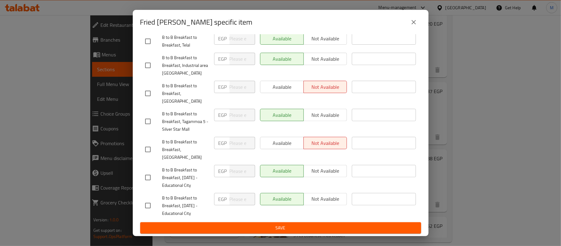
click at [413, 25] on icon "close" at bounding box center [413, 21] width 7 height 7
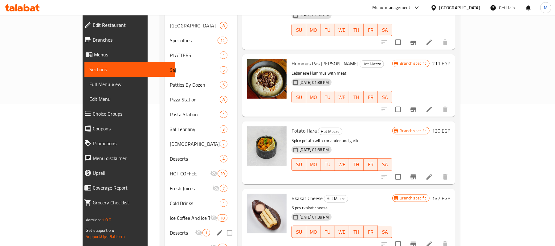
scroll to position [60, 0]
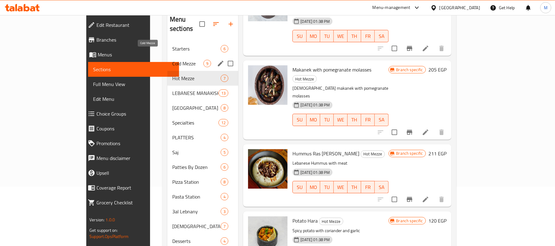
click at [172, 60] on span "Cold Mezze" at bounding box center [187, 63] width 31 height 7
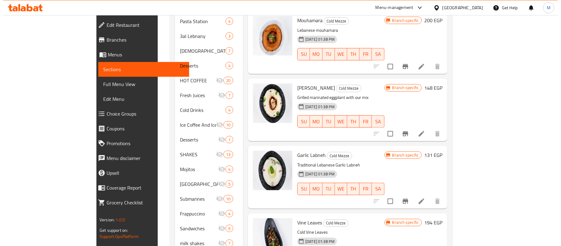
scroll to position [265, 0]
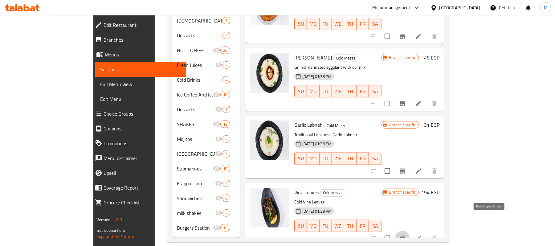
click at [405, 236] on icon "Branch-specific-item" at bounding box center [403, 238] width 6 height 5
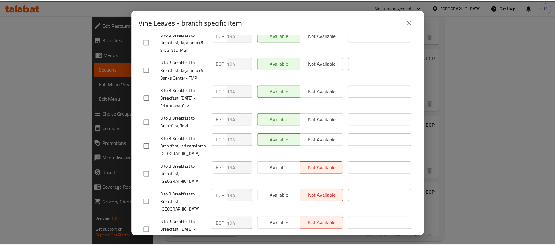
scroll to position [151, 0]
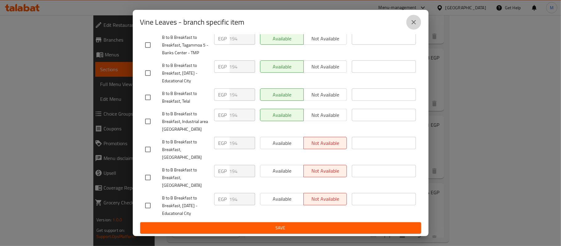
click at [414, 18] on button "close" at bounding box center [414, 22] width 15 height 15
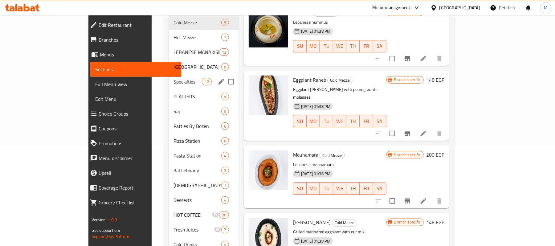
scroll to position [0, 0]
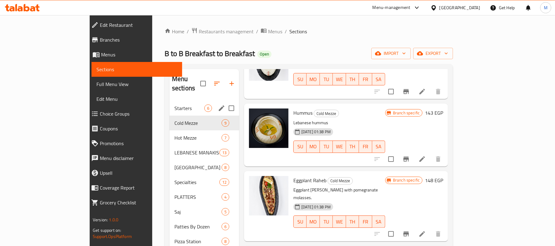
click at [170, 101] on div "Starters 6" at bounding box center [205, 108] width 70 height 15
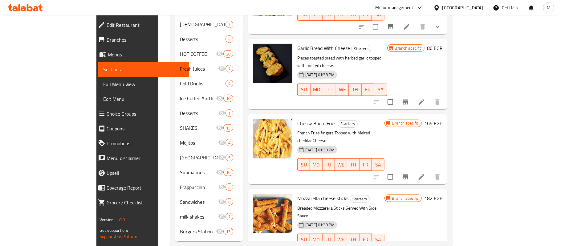
scroll to position [265, 0]
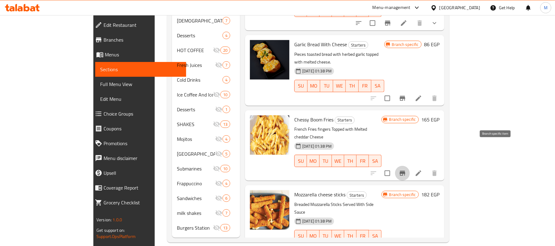
click at [405, 171] on icon "Branch-specific-item" at bounding box center [403, 173] width 6 height 5
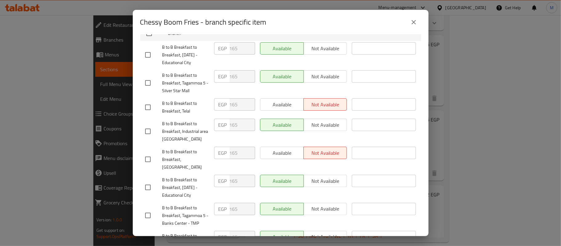
scroll to position [151, 0]
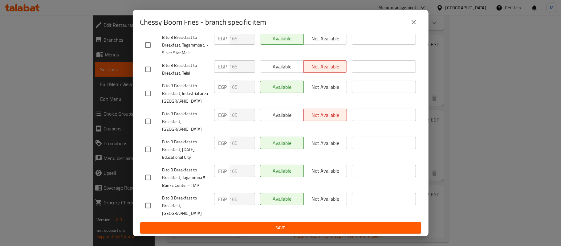
click at [145, 210] on input "checkbox" at bounding box center [148, 205] width 13 height 13
checkbox input "true"
click at [316, 202] on span "Not available" at bounding box center [325, 199] width 39 height 9
click at [319, 226] on span "Save" at bounding box center [280, 228] width 271 height 8
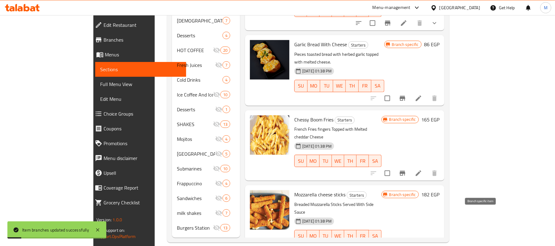
click at [392, 245] on icon "Branch-specific-item" at bounding box center [387, 248] width 7 height 7
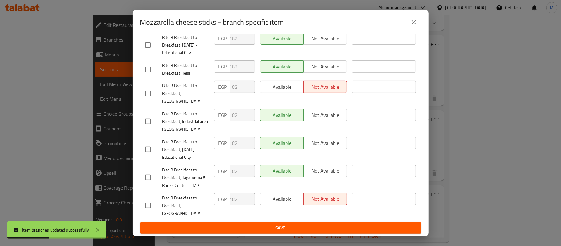
click at [412, 23] on icon "close" at bounding box center [413, 21] width 7 height 7
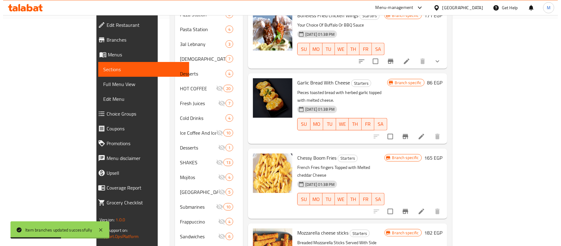
scroll to position [183, 0]
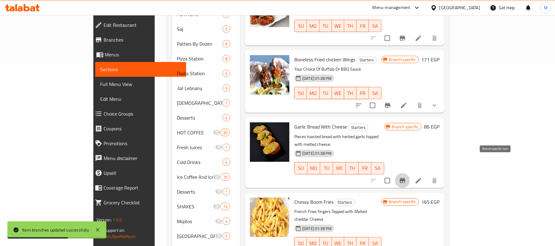
click at [406, 177] on icon "Branch-specific-item" at bounding box center [402, 180] width 7 height 7
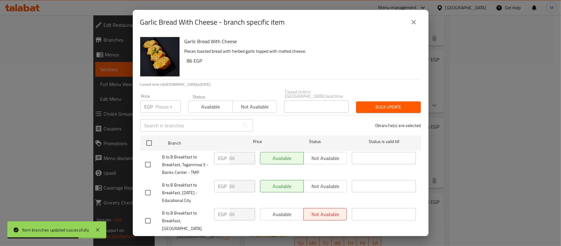
scroll to position [151, 0]
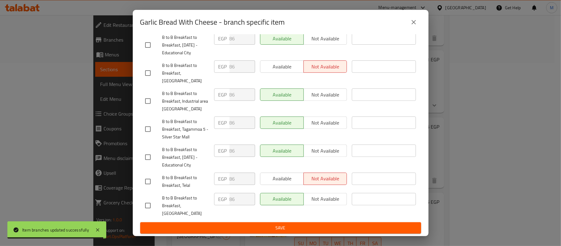
click at [147, 212] on input "checkbox" at bounding box center [148, 205] width 13 height 13
checkbox input "true"
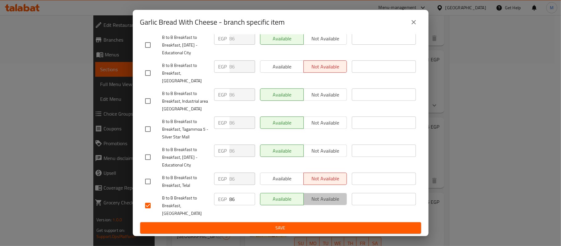
click at [327, 203] on span "Not available" at bounding box center [325, 199] width 39 height 9
click at [317, 229] on span "Save" at bounding box center [280, 228] width 271 height 8
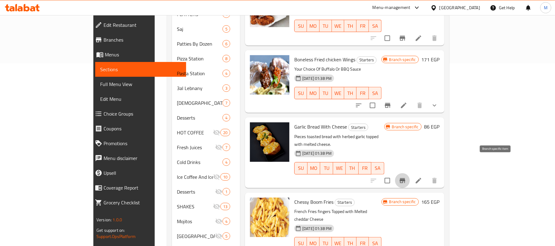
click at [405, 178] on icon "Branch-specific-item" at bounding box center [403, 180] width 6 height 5
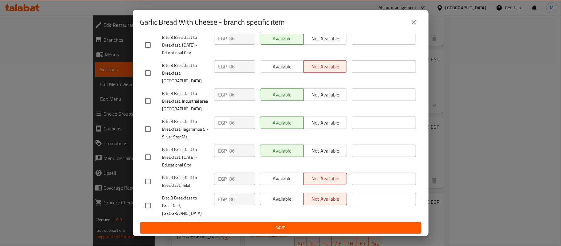
click at [414, 20] on icon "close" at bounding box center [413, 21] width 7 height 7
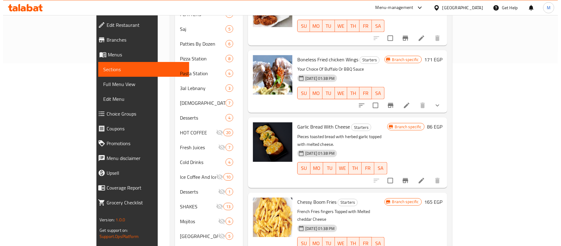
scroll to position [142, 0]
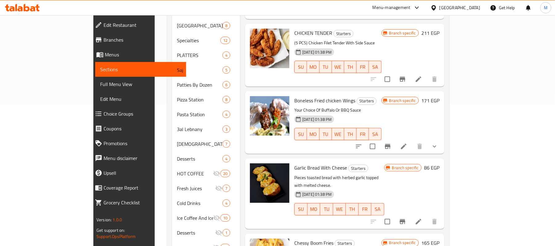
click at [391, 144] on icon "Branch-specific-item" at bounding box center [388, 146] width 6 height 5
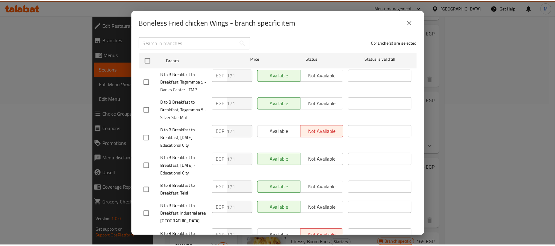
scroll to position [151, 0]
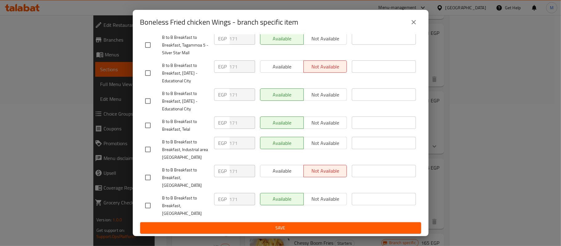
click at [142, 206] on input "checkbox" at bounding box center [148, 205] width 13 height 13
checkbox input "true"
click at [324, 203] on span "Not available" at bounding box center [325, 199] width 39 height 9
click at [321, 232] on button "Save" at bounding box center [280, 227] width 281 height 11
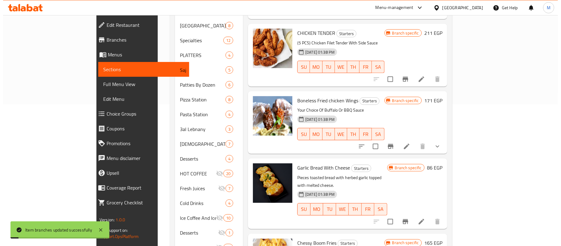
scroll to position [101, 0]
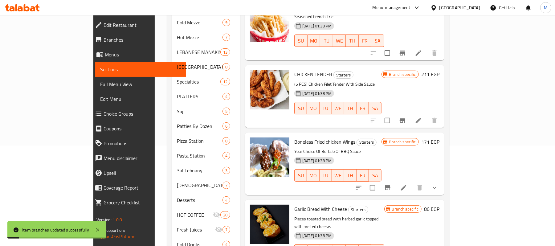
click at [405, 118] on icon "Branch-specific-item" at bounding box center [403, 120] width 6 height 5
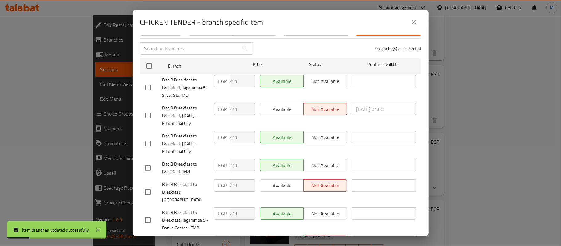
scroll to position [151, 0]
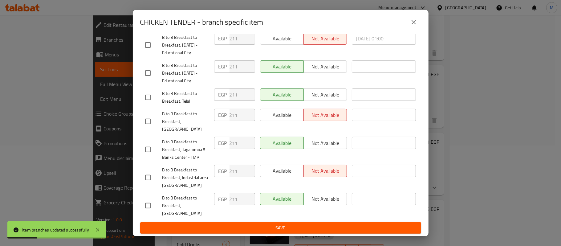
click at [147, 206] on input "checkbox" at bounding box center [148, 205] width 13 height 13
checkbox input "true"
click at [311, 203] on span "Not available" at bounding box center [325, 199] width 39 height 9
click at [305, 227] on span "Save" at bounding box center [280, 228] width 271 height 8
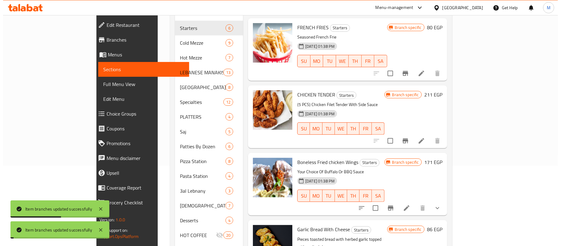
scroll to position [60, 0]
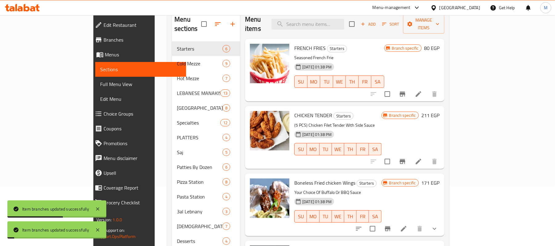
click at [405, 92] on icon "Branch-specific-item" at bounding box center [403, 94] width 6 height 5
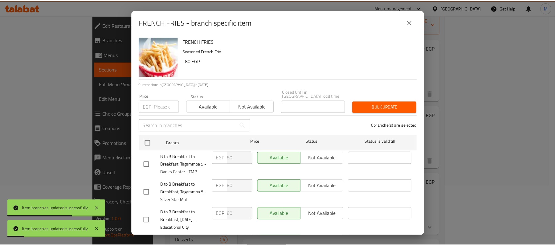
scroll to position [151, 0]
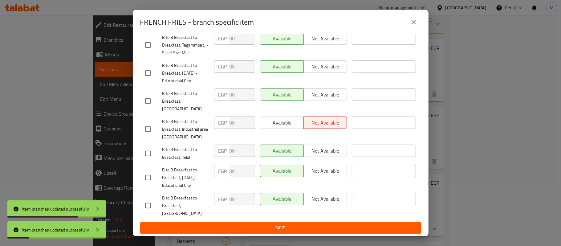
click at [146, 208] on input "checkbox" at bounding box center [148, 205] width 13 height 13
checkbox input "true"
click at [319, 203] on span "Not available" at bounding box center [325, 199] width 39 height 9
click at [307, 235] on div "FRENCH FRIES Seasoned French Frie 80 EGP Current time in [GEOGRAPHIC_DATA] is […" at bounding box center [281, 136] width 296 height 202
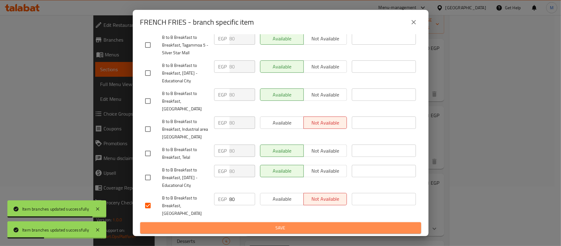
click at [300, 229] on span "Save" at bounding box center [280, 228] width 271 height 8
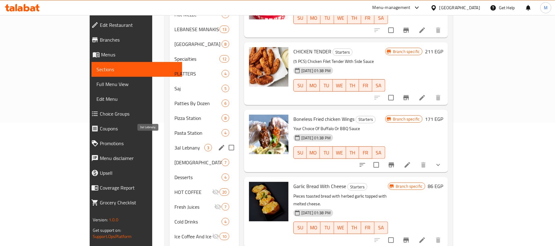
scroll to position [164, 0]
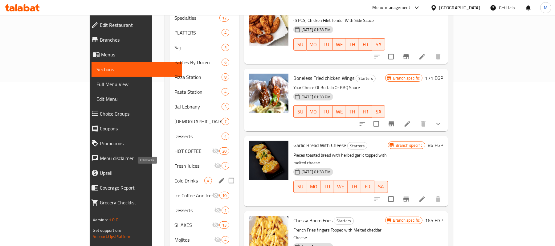
click at [174, 177] on span "Cold Drinks" at bounding box center [189, 180] width 30 height 7
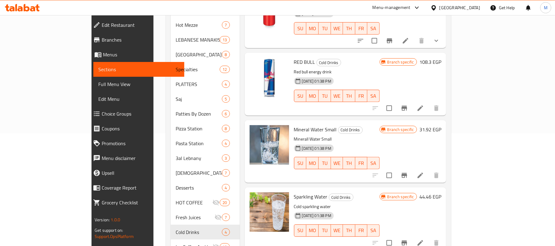
scroll to position [164, 0]
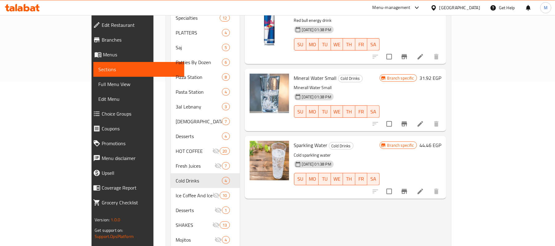
click at [423, 189] on icon at bounding box center [421, 192] width 6 height 6
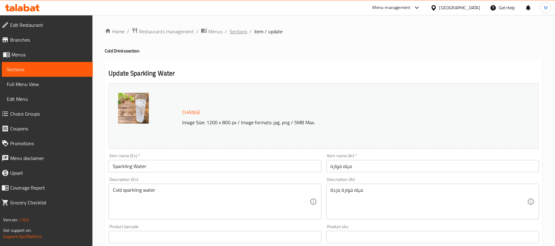
click at [238, 32] on span "Sections" at bounding box center [239, 31] width 18 height 7
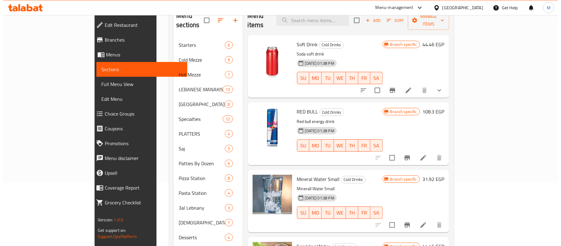
scroll to position [41, 0]
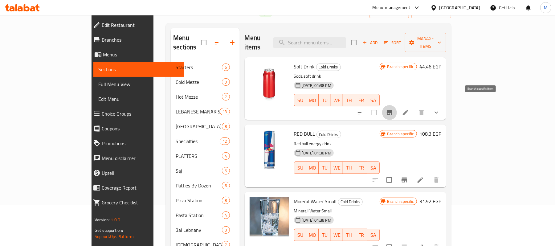
click at [393, 109] on icon "Branch-specific-item" at bounding box center [389, 112] width 7 height 7
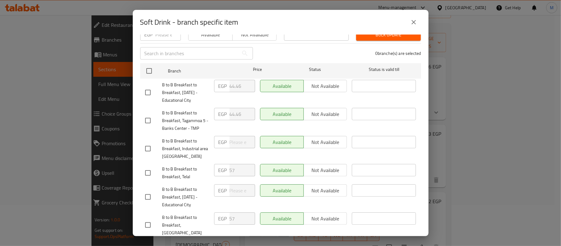
scroll to position [151, 0]
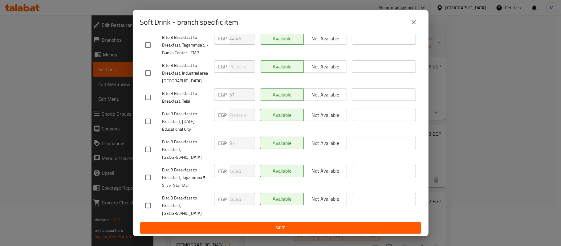
click at [149, 209] on input "checkbox" at bounding box center [148, 205] width 13 height 13
checkbox input "true"
click at [327, 203] on span "Not available" at bounding box center [325, 199] width 39 height 9
click at [311, 225] on span "Save" at bounding box center [280, 228] width 271 height 8
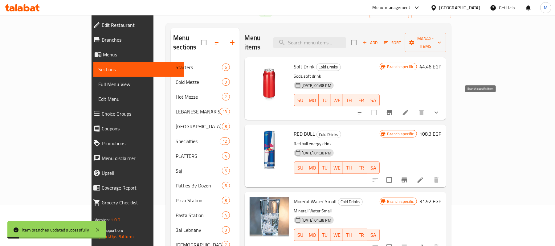
click at [392, 110] on icon "Branch-specific-item" at bounding box center [390, 112] width 6 height 5
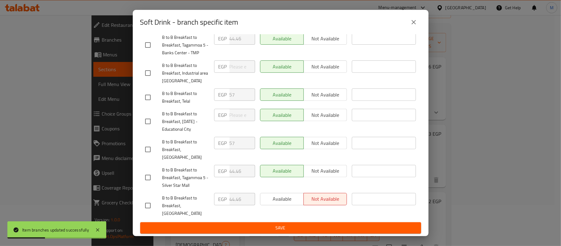
click at [418, 20] on button "close" at bounding box center [414, 22] width 15 height 15
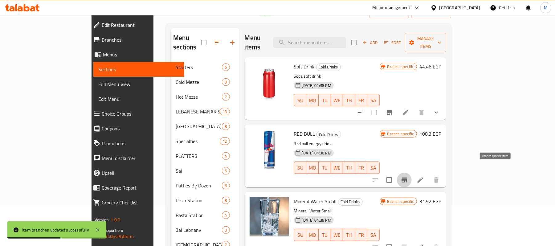
click at [408, 176] on icon "Branch-specific-item" at bounding box center [404, 179] width 7 height 7
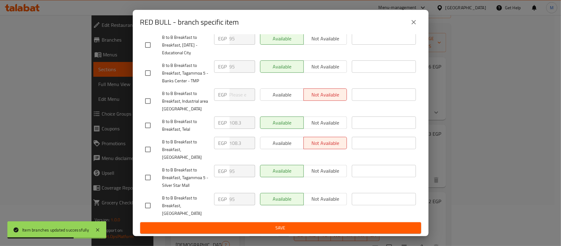
click at [150, 205] on input "checkbox" at bounding box center [148, 205] width 13 height 13
checkbox input "true"
click at [310, 203] on span "Not available" at bounding box center [325, 199] width 39 height 9
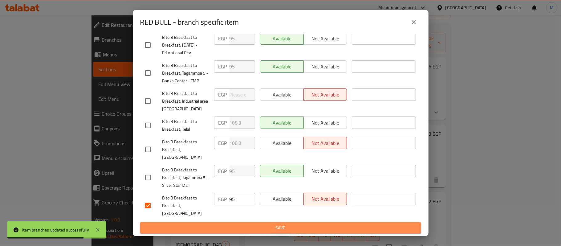
click at [309, 228] on span "Save" at bounding box center [280, 228] width 271 height 8
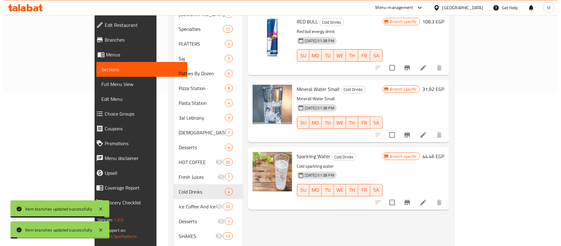
scroll to position [164, 0]
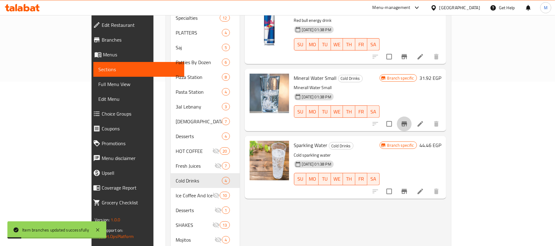
click at [412, 118] on button "Branch-specific-item" at bounding box center [404, 124] width 15 height 15
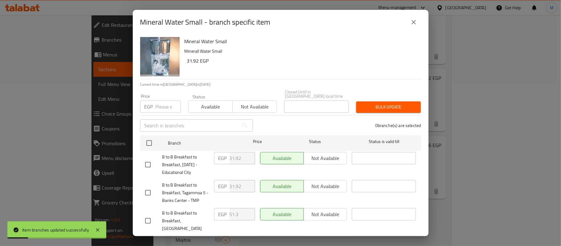
scroll to position [151, 0]
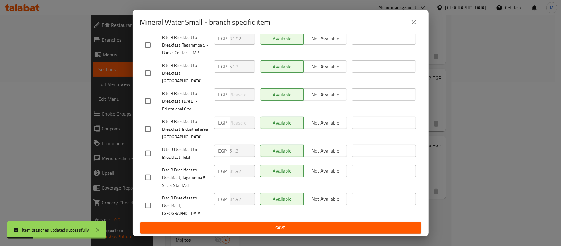
click at [147, 204] on input "checkbox" at bounding box center [148, 205] width 13 height 13
checkbox input "true"
click at [320, 202] on span "Not available" at bounding box center [325, 199] width 39 height 9
click at [314, 220] on div "Available Not available" at bounding box center [304, 206] width 92 height 31
click at [310, 228] on span "Save" at bounding box center [280, 228] width 271 height 8
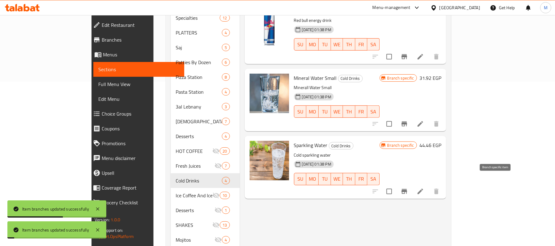
click at [408, 188] on icon "Branch-specific-item" at bounding box center [404, 191] width 7 height 7
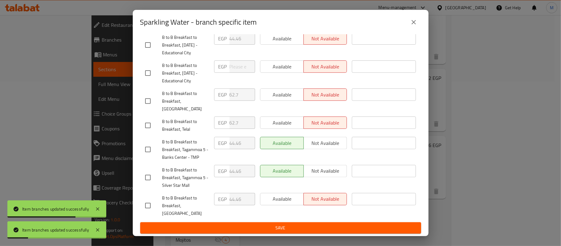
click at [147, 208] on input "checkbox" at bounding box center [148, 205] width 13 height 13
checkbox input "true"
click at [417, 21] on icon "close" at bounding box center [413, 21] width 7 height 7
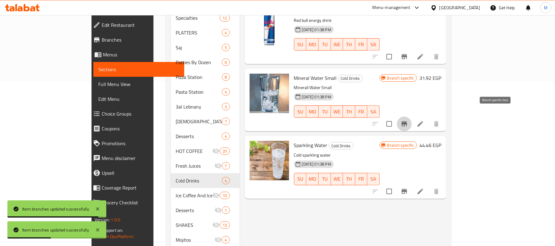
click at [407, 121] on icon "Branch-specific-item" at bounding box center [405, 123] width 6 height 5
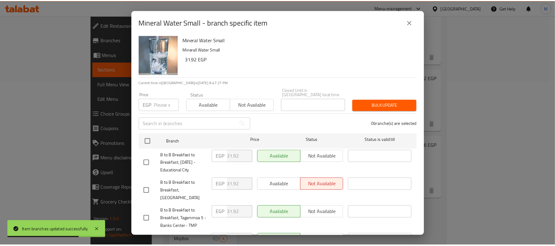
scroll to position [0, 0]
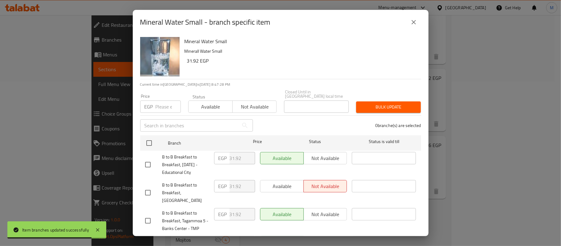
click at [410, 22] on button "close" at bounding box center [414, 22] width 15 height 15
